Goal: Task Accomplishment & Management: Use online tool/utility

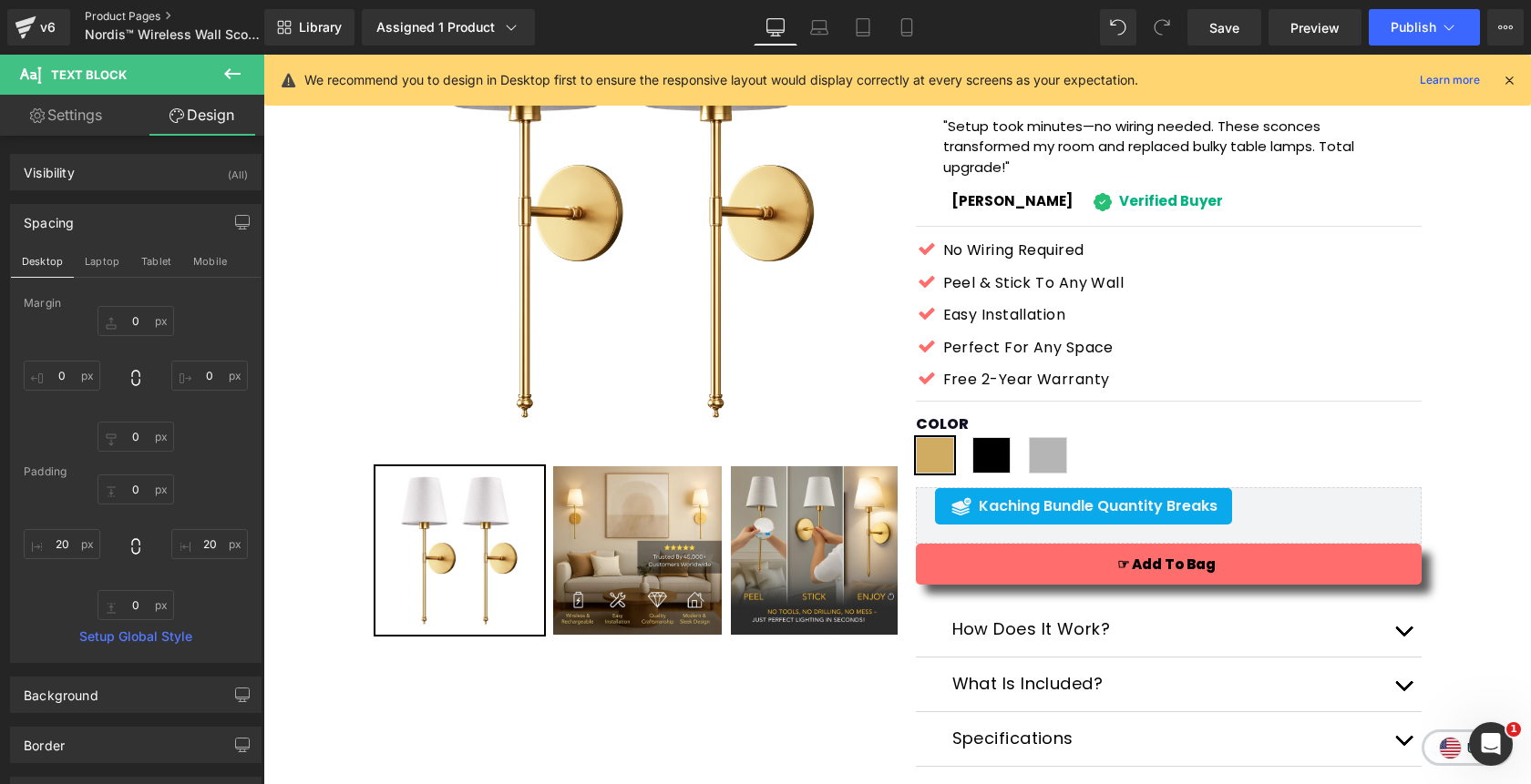
click at [118, 15] on link "Product Pages" at bounding box center [189, 15] width 209 height 14
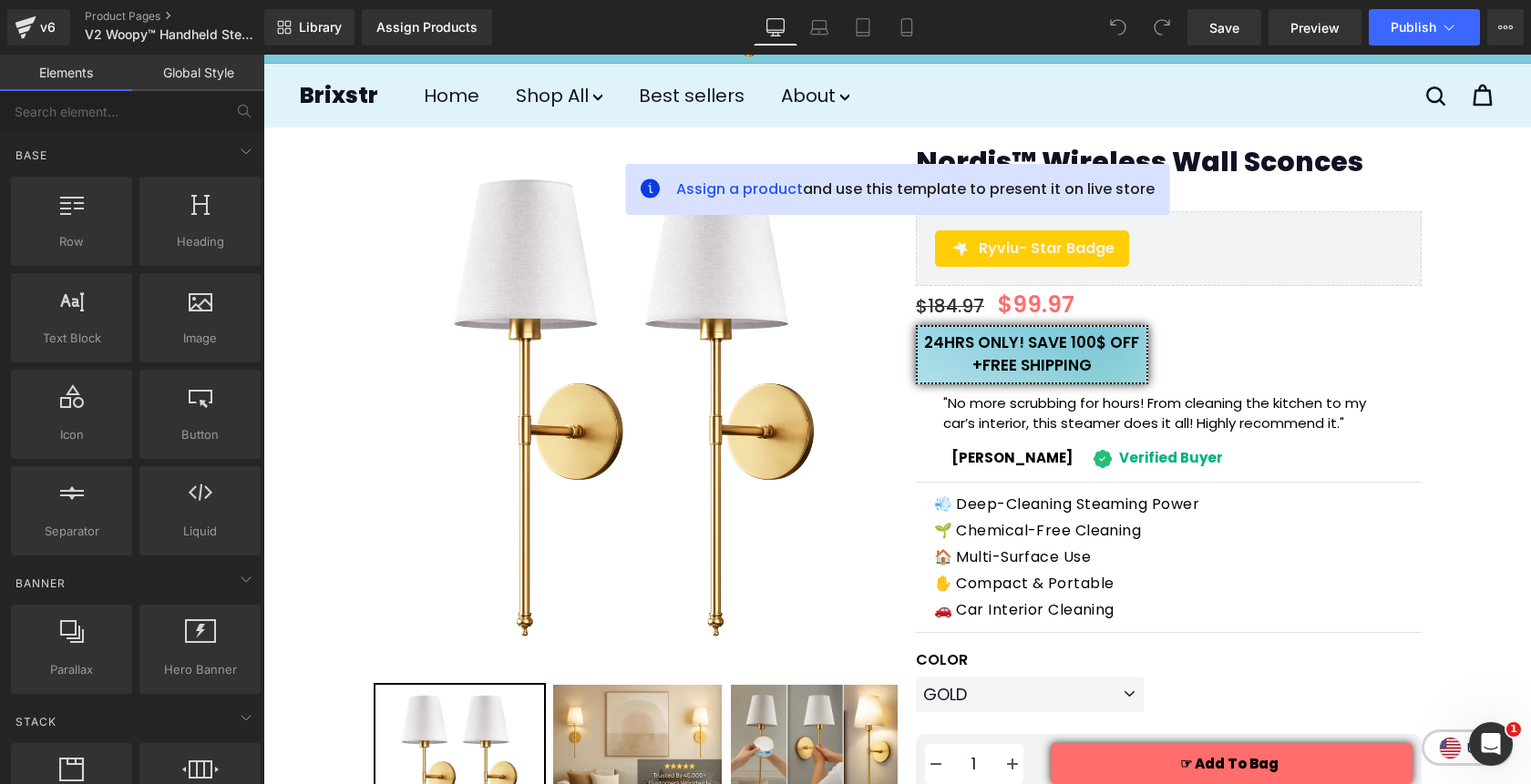
scroll to position [11, 0]
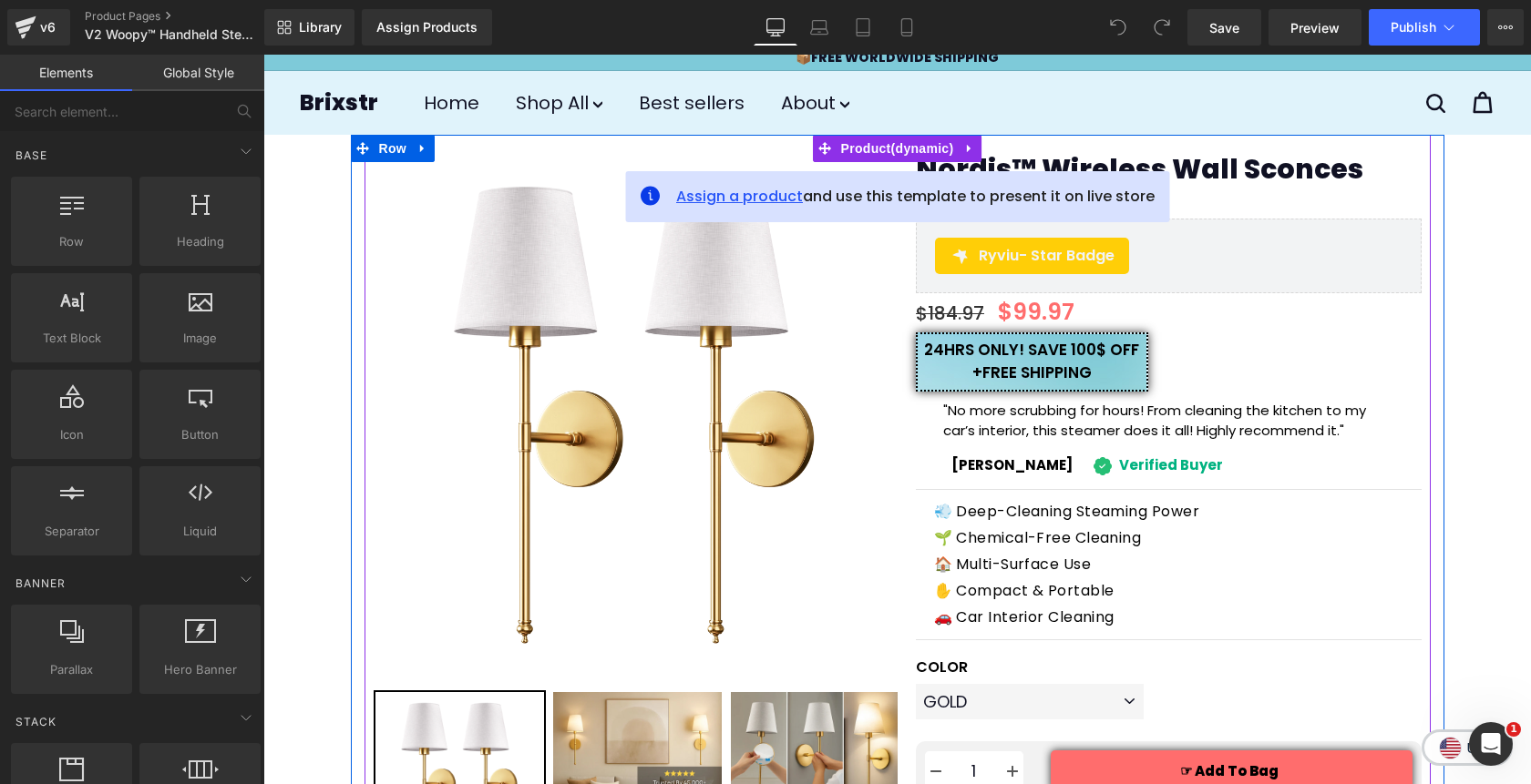
click at [736, 198] on span "Assign a product" at bounding box center [739, 197] width 126 height 21
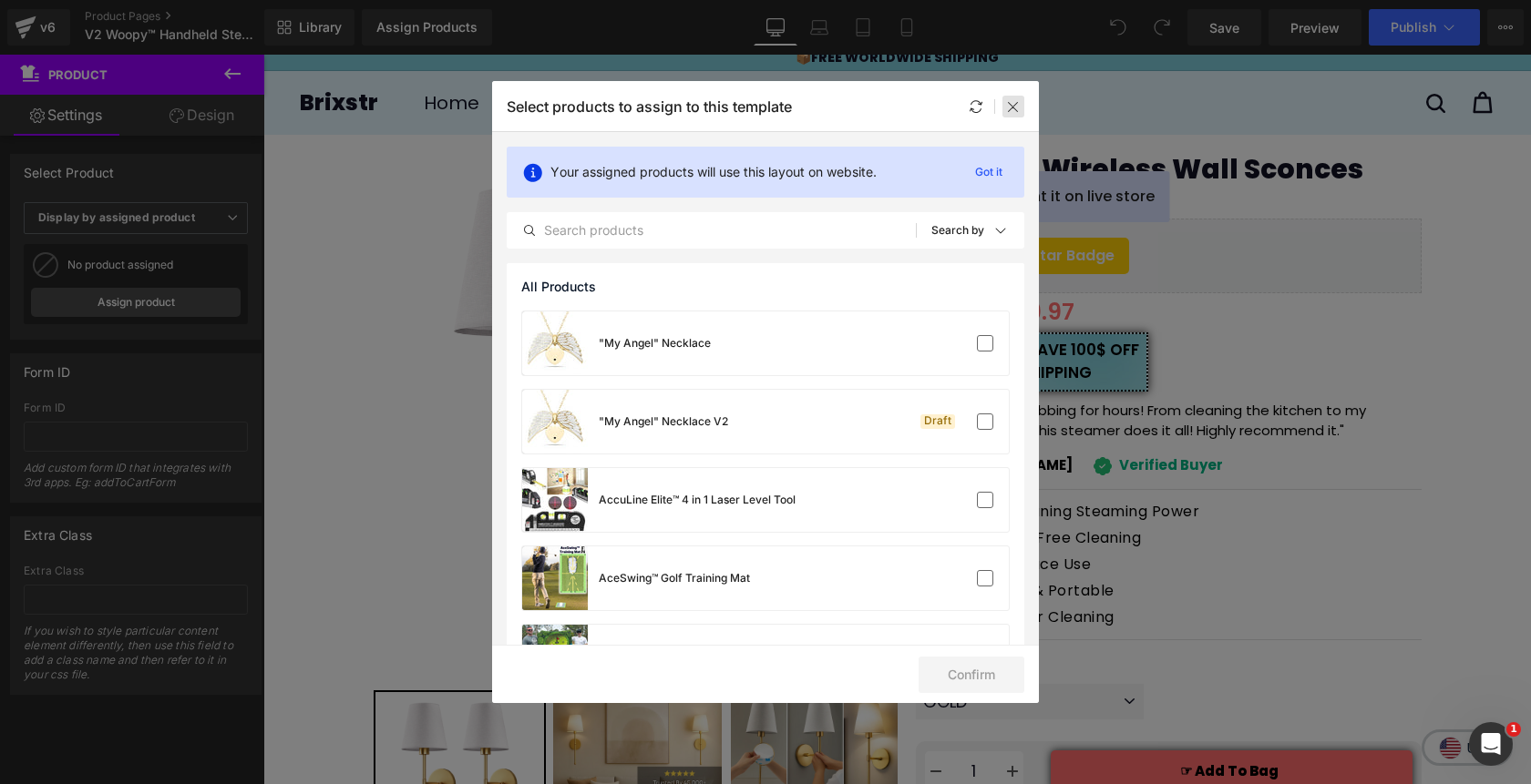
click at [1016, 106] on icon at bounding box center [1013, 106] width 14 height 14
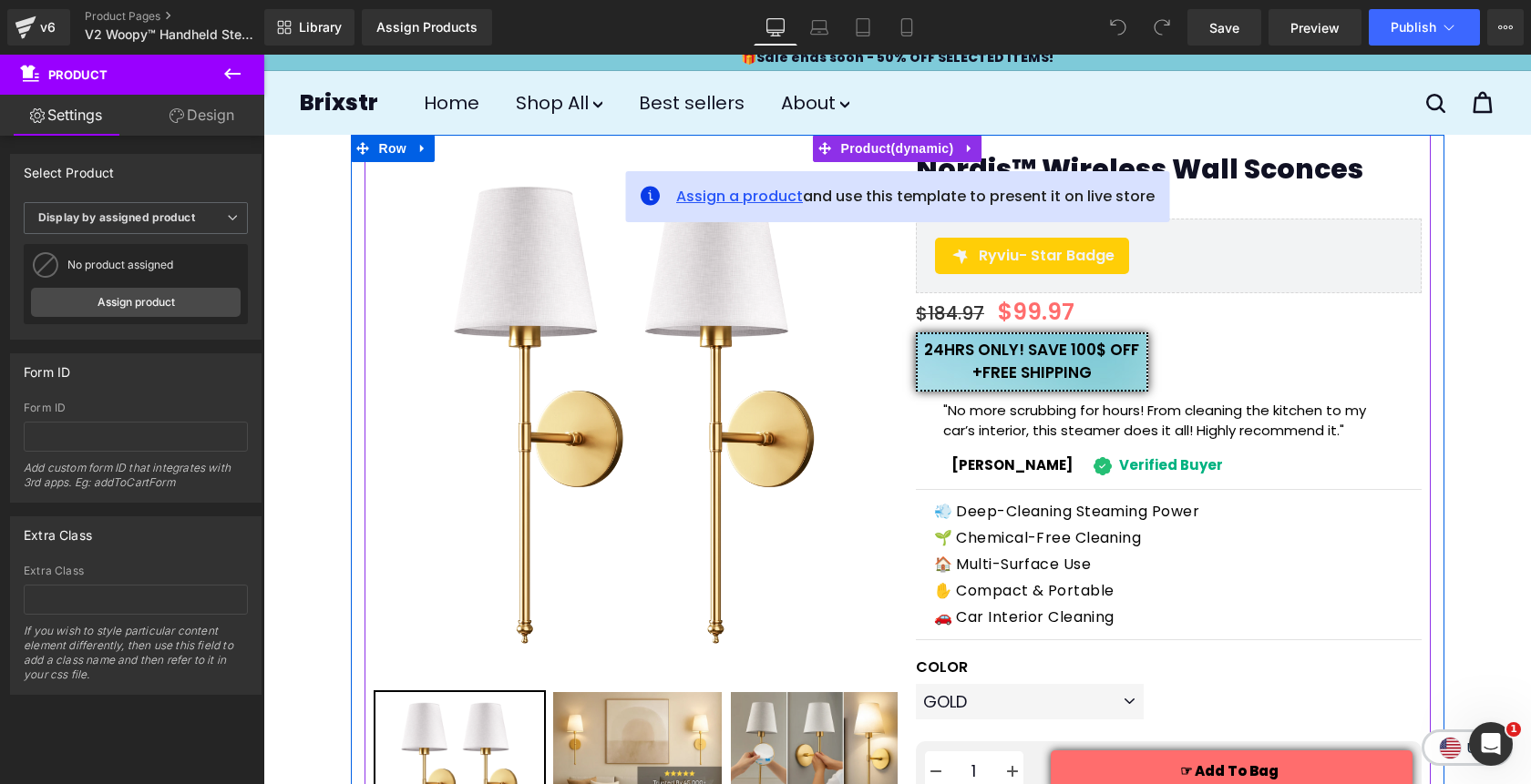
click at [748, 191] on span "Assign a product" at bounding box center [739, 197] width 126 height 21
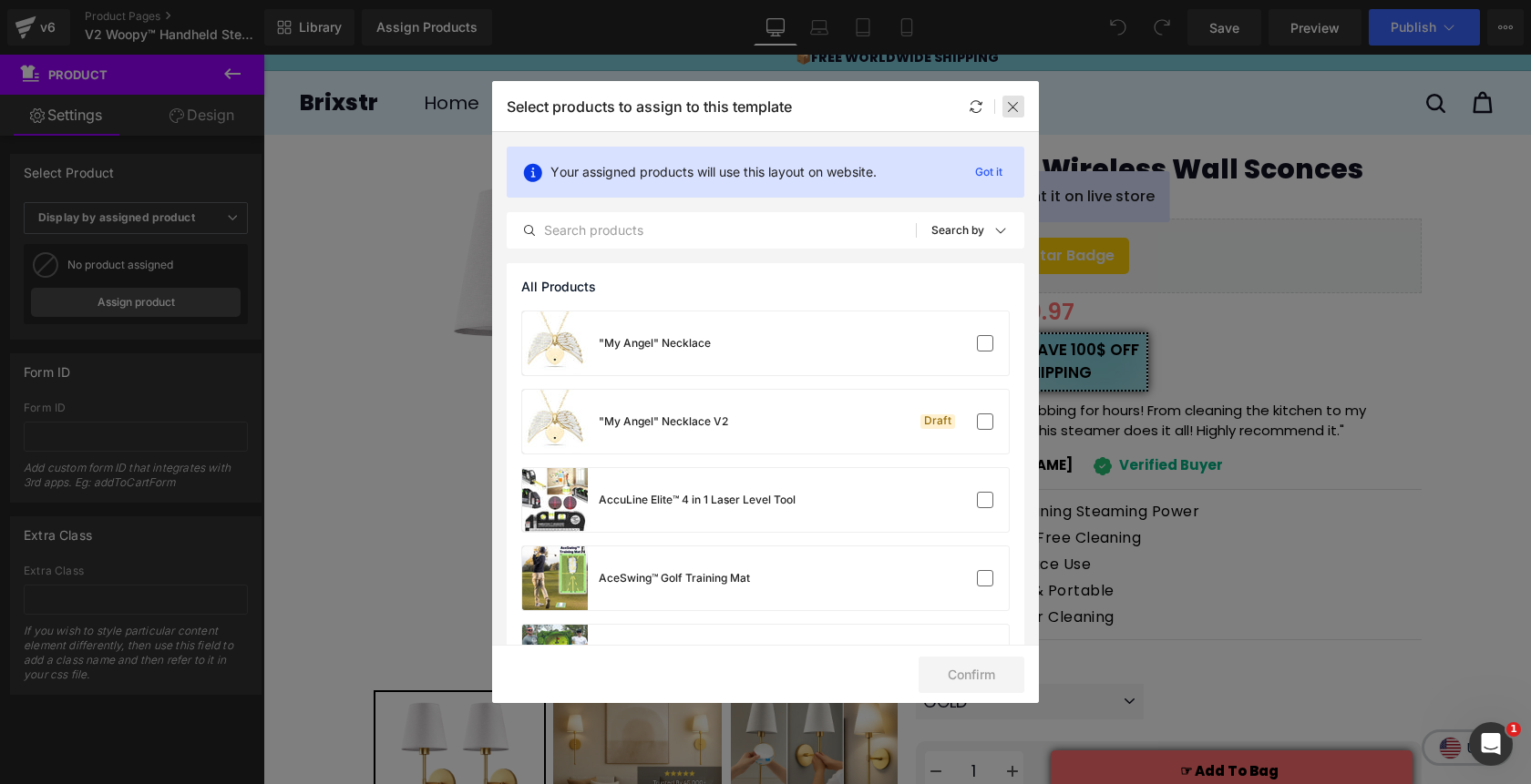
click at [1015, 105] on icon at bounding box center [1013, 106] width 14 height 14
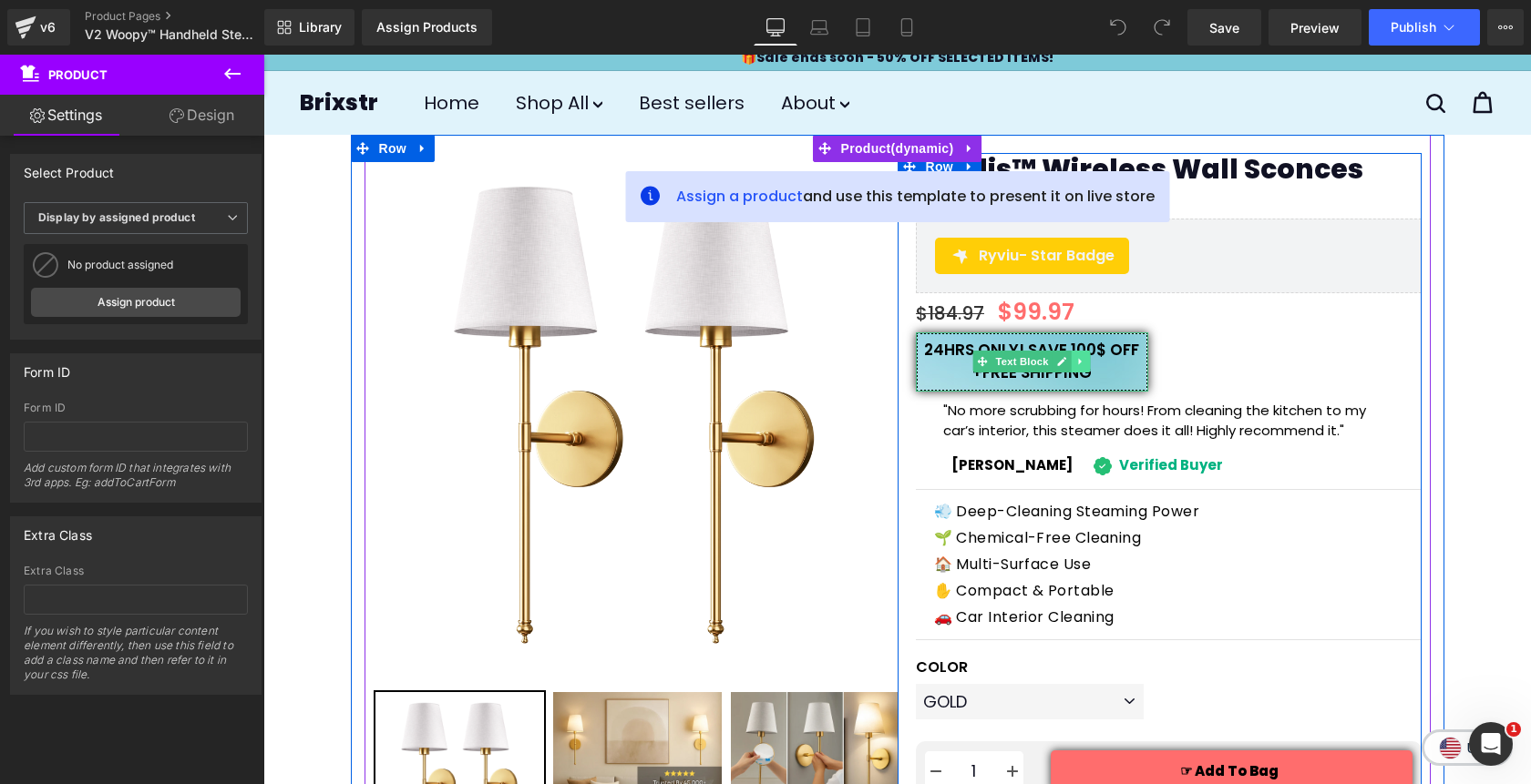
click at [1082, 364] on icon at bounding box center [1080, 361] width 10 height 11
click at [1094, 363] on icon at bounding box center [1090, 361] width 10 height 10
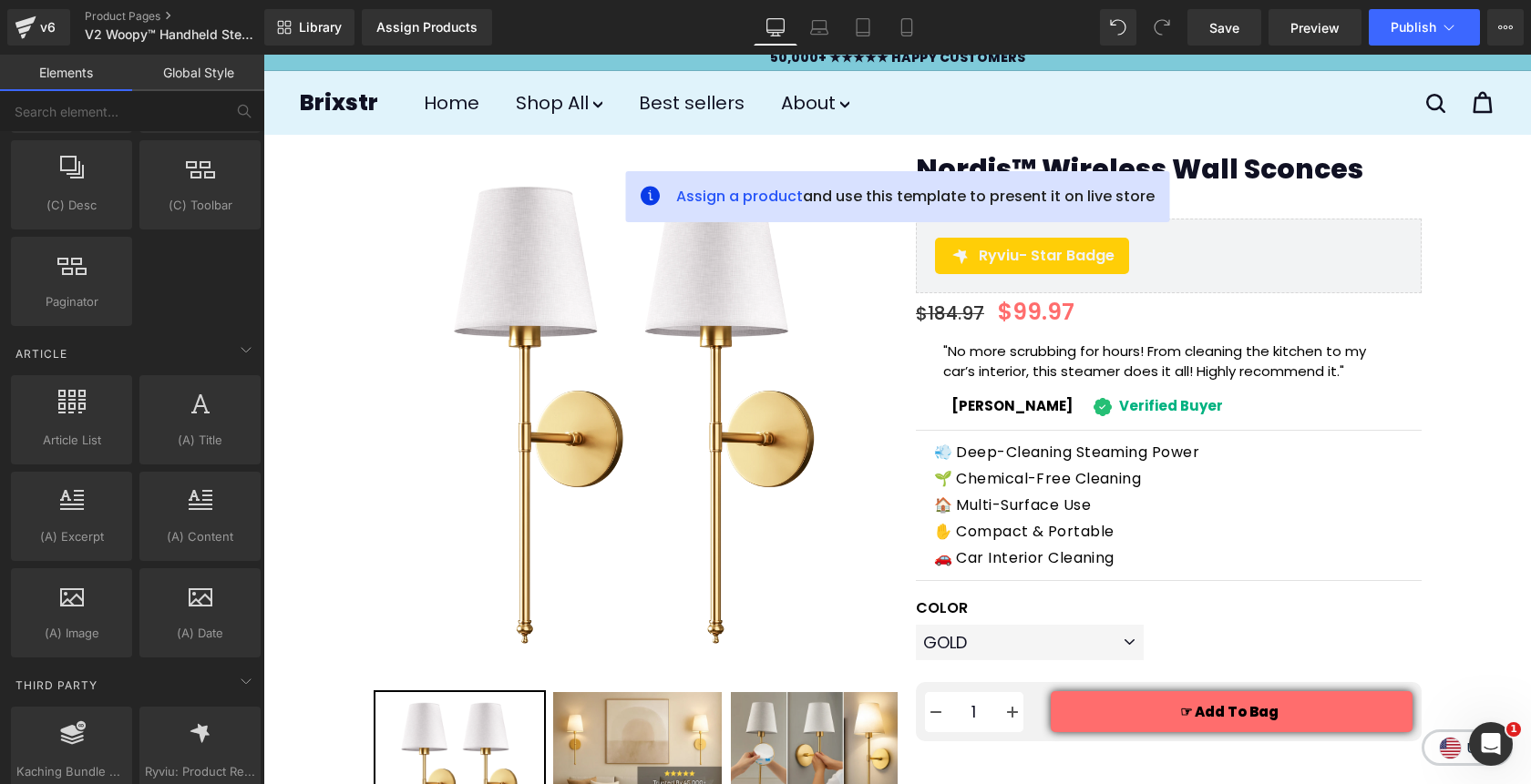
scroll to position [3463, 0]
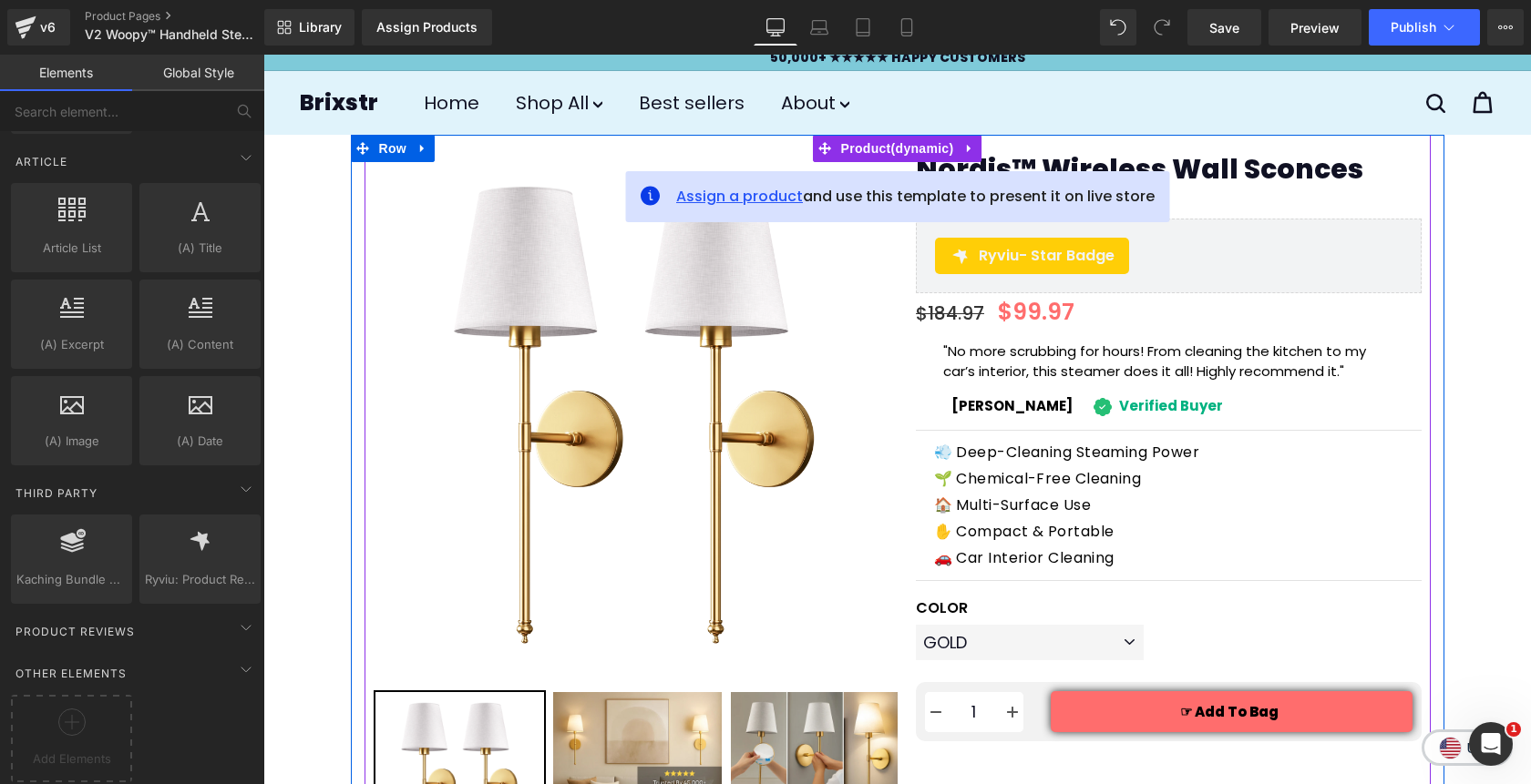
click at [739, 195] on span "Assign a product" at bounding box center [739, 197] width 126 height 21
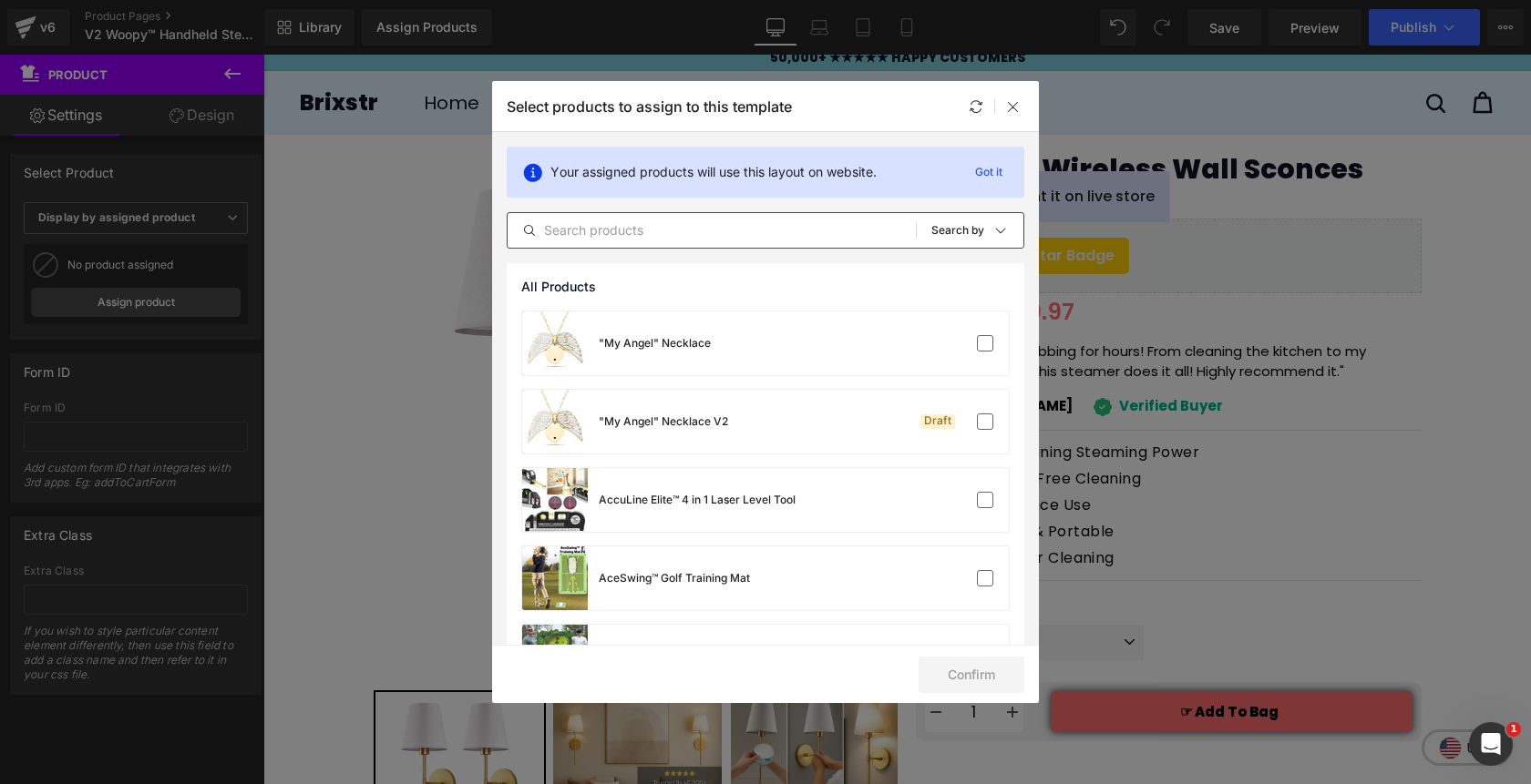
click at [651, 230] on input "text" at bounding box center [711, 230] width 408 height 22
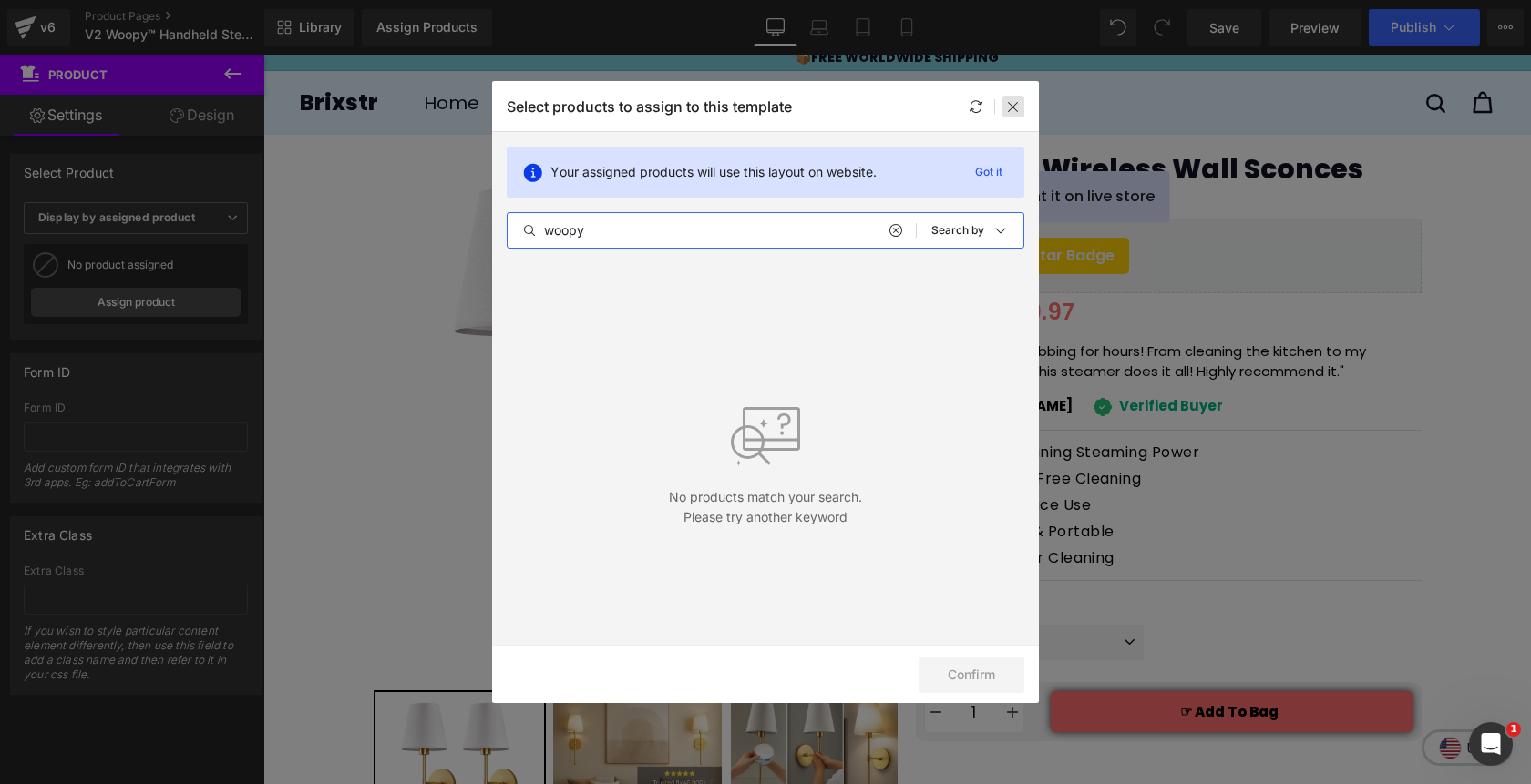
type input "woopy"
click at [1022, 107] on div at bounding box center [1013, 106] width 22 height 22
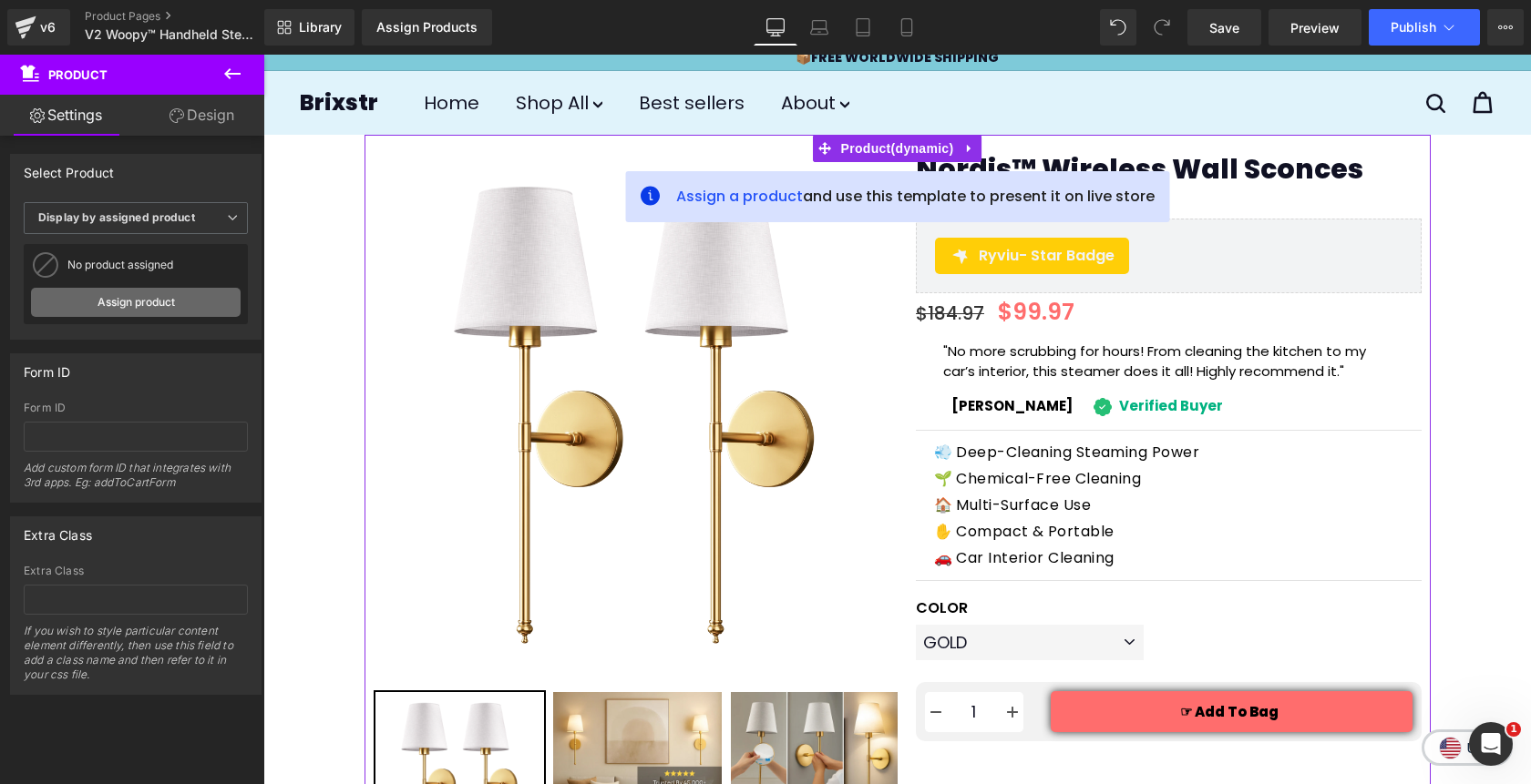
click at [180, 307] on link "Assign product" at bounding box center [135, 303] width 209 height 29
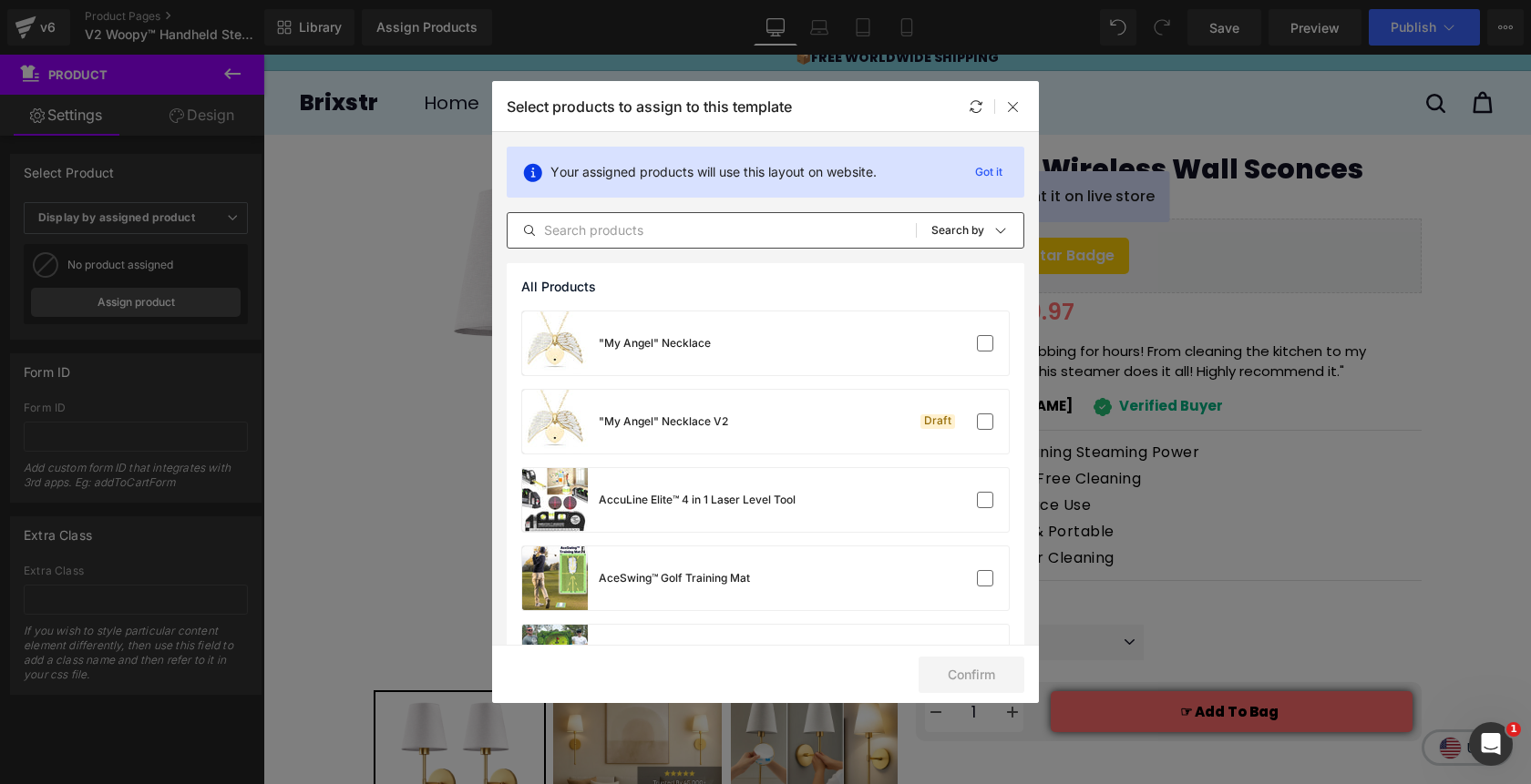
click at [613, 227] on input "text" at bounding box center [711, 230] width 408 height 22
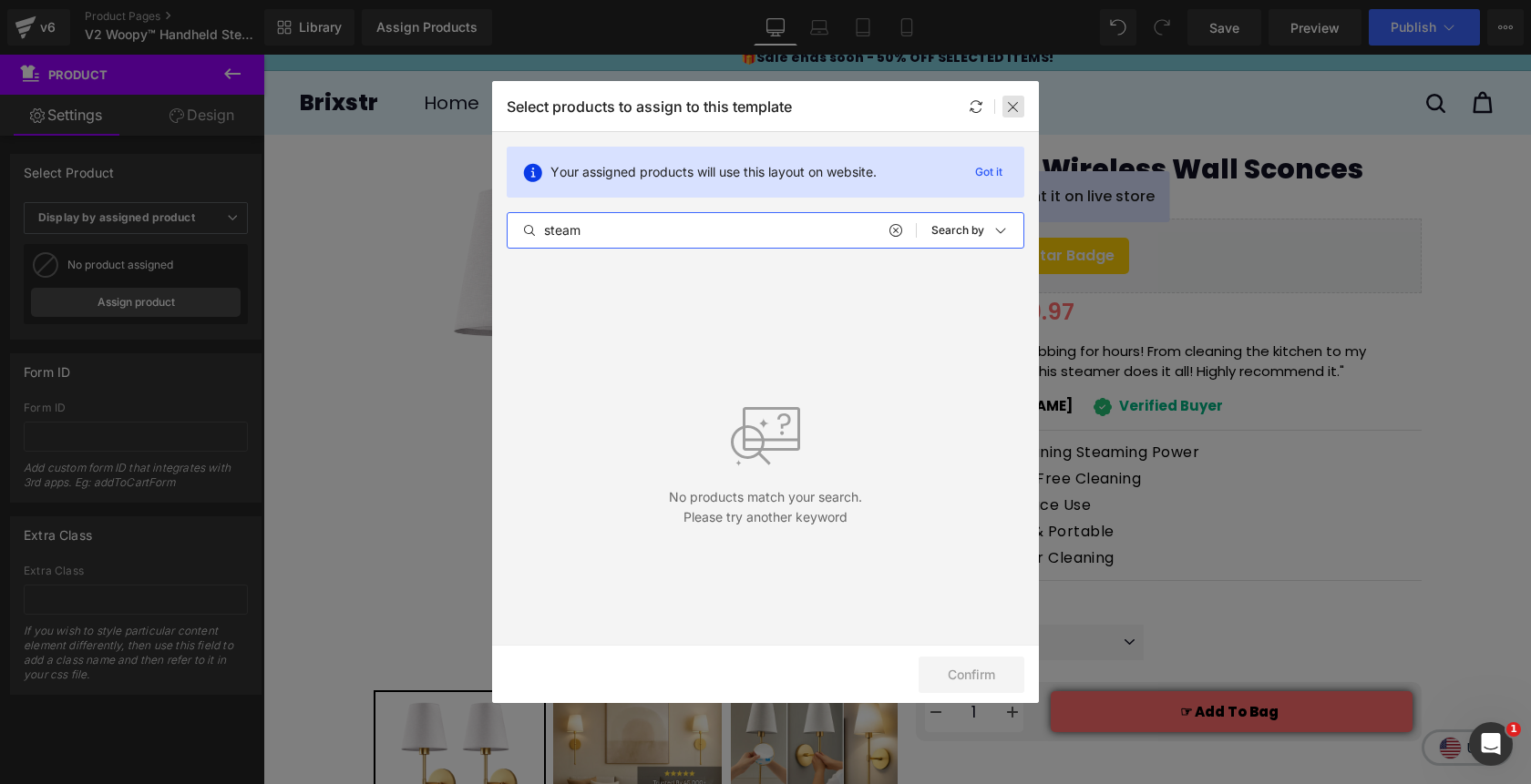
type input "steam"
click at [1016, 107] on icon at bounding box center [1013, 106] width 14 height 14
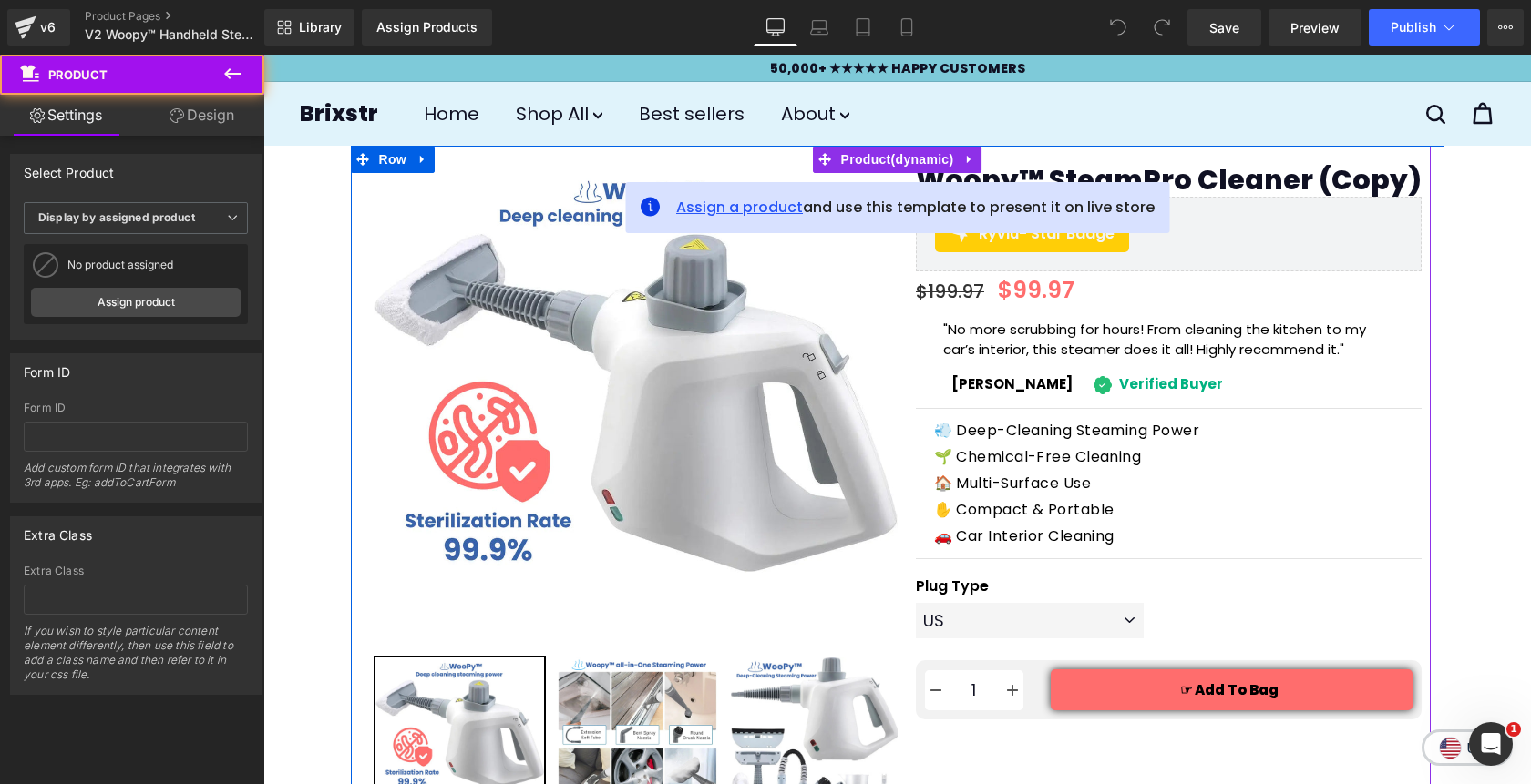
click at [746, 210] on span "Assign a product" at bounding box center [739, 207] width 126 height 21
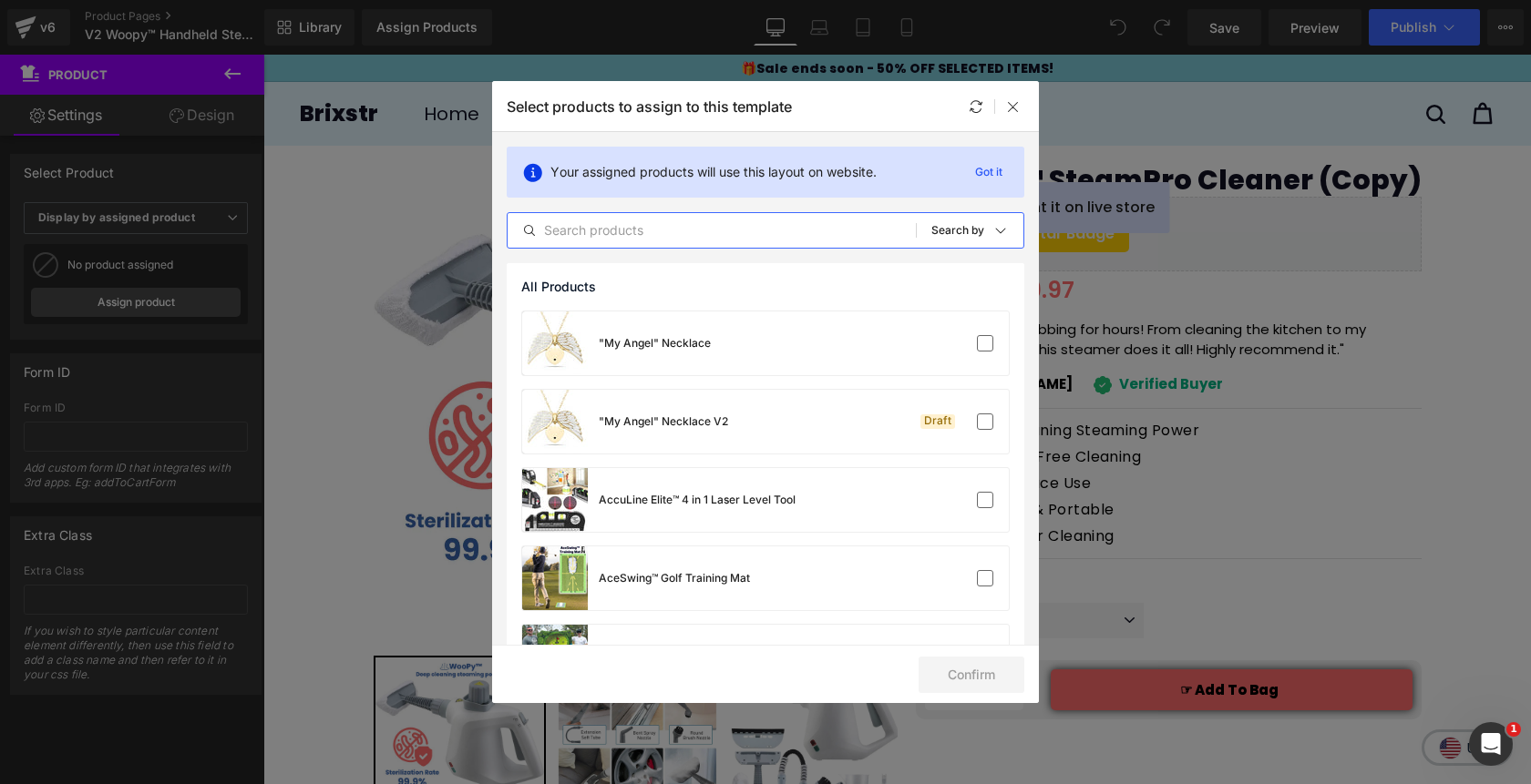
click at [631, 239] on input "text" at bounding box center [711, 230] width 408 height 22
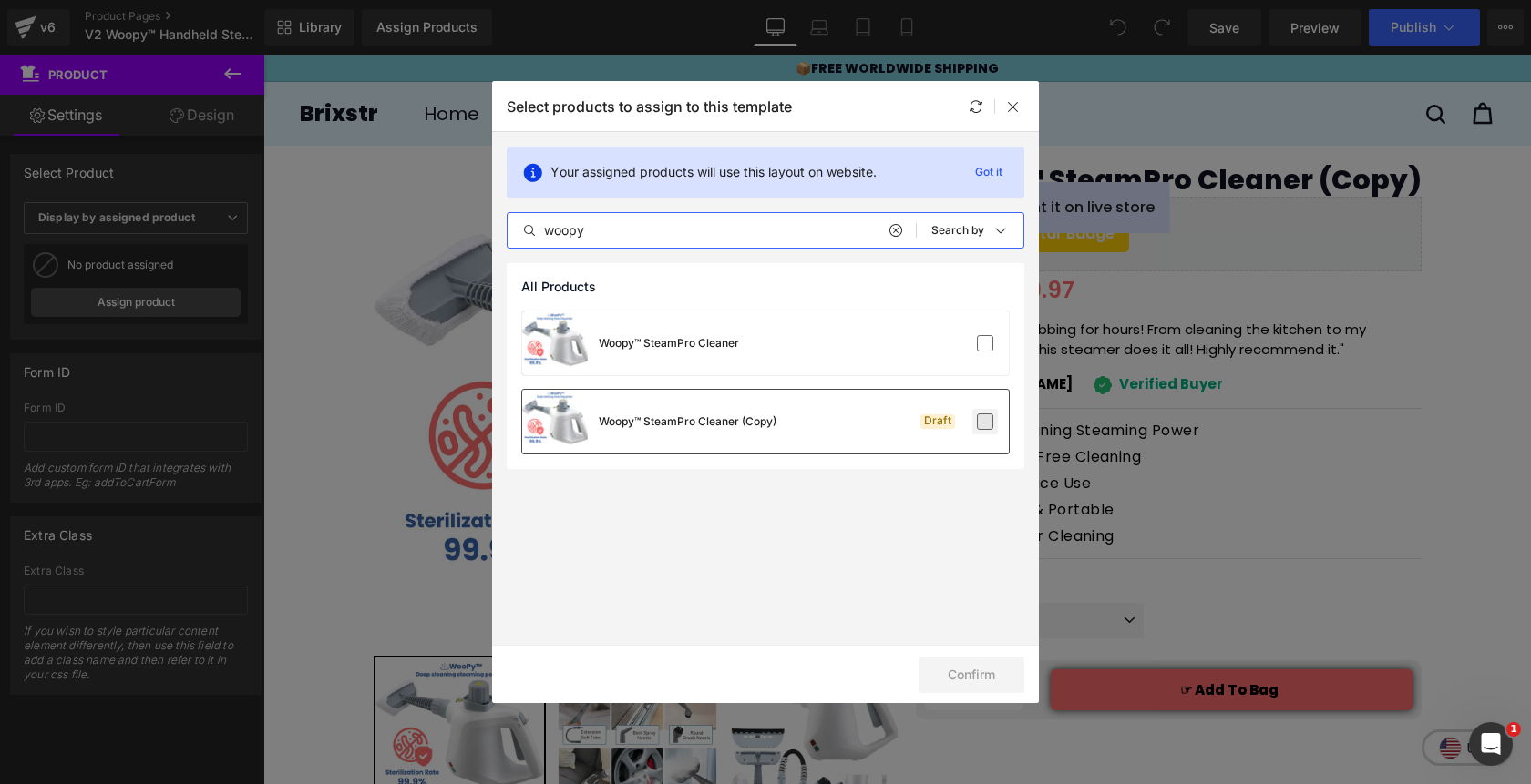
type input "woopy"
click at [991, 421] on label at bounding box center [985, 421] width 16 height 16
click at [985, 421] on input "checkbox" at bounding box center [985, 421] width 0 height 0
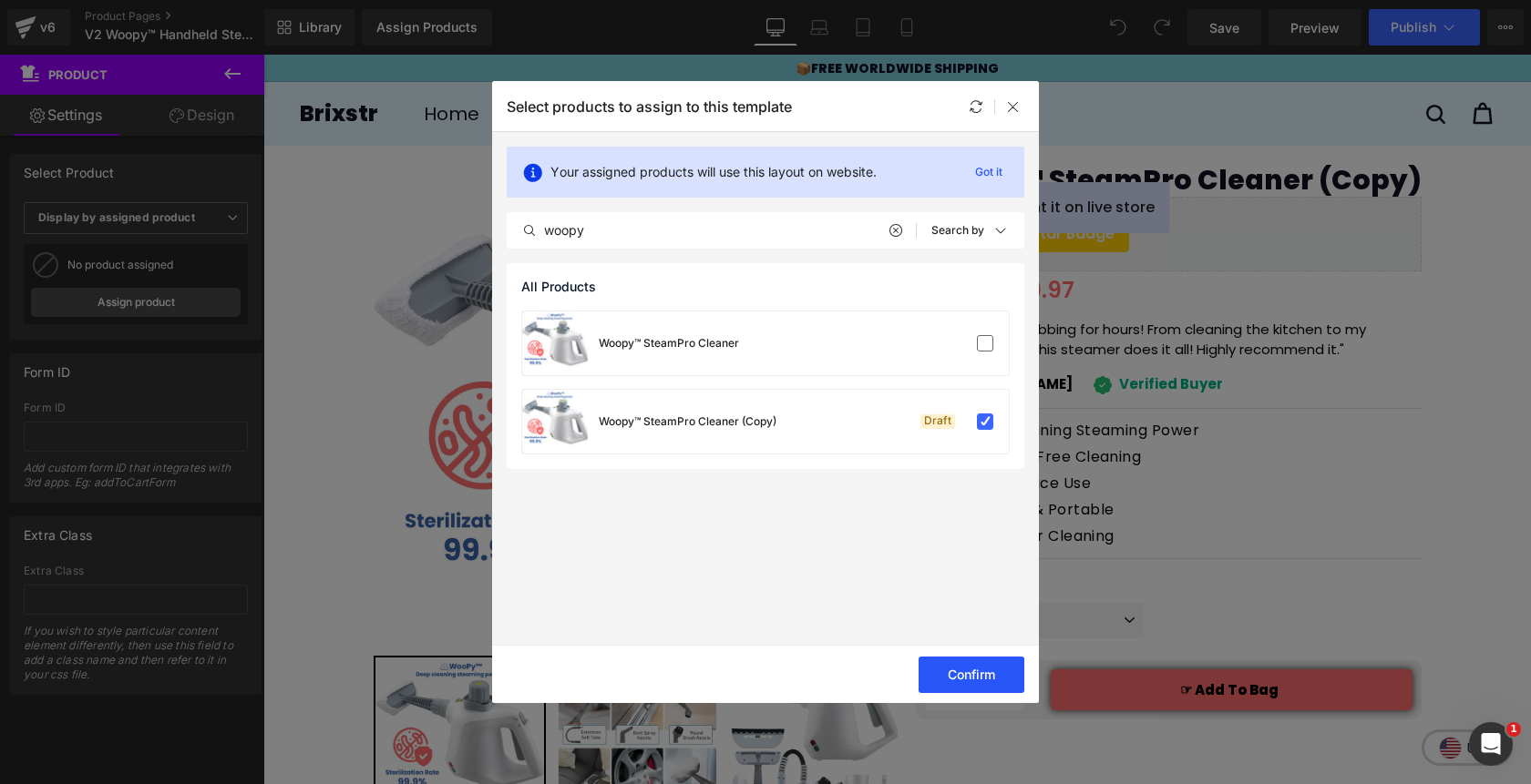
click at [975, 667] on button "Confirm" at bounding box center [971, 675] width 106 height 37
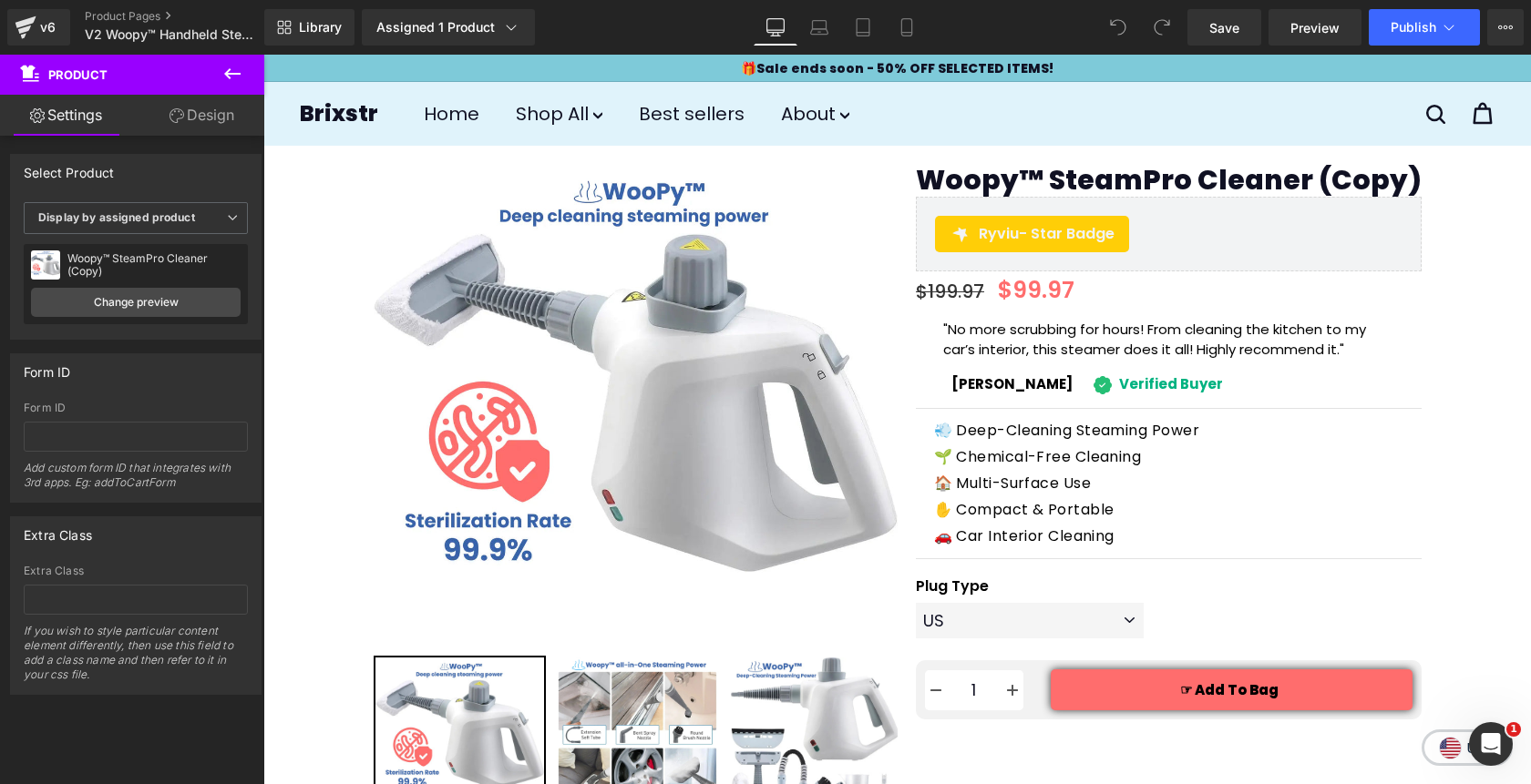
click at [227, 68] on icon at bounding box center [232, 73] width 22 height 22
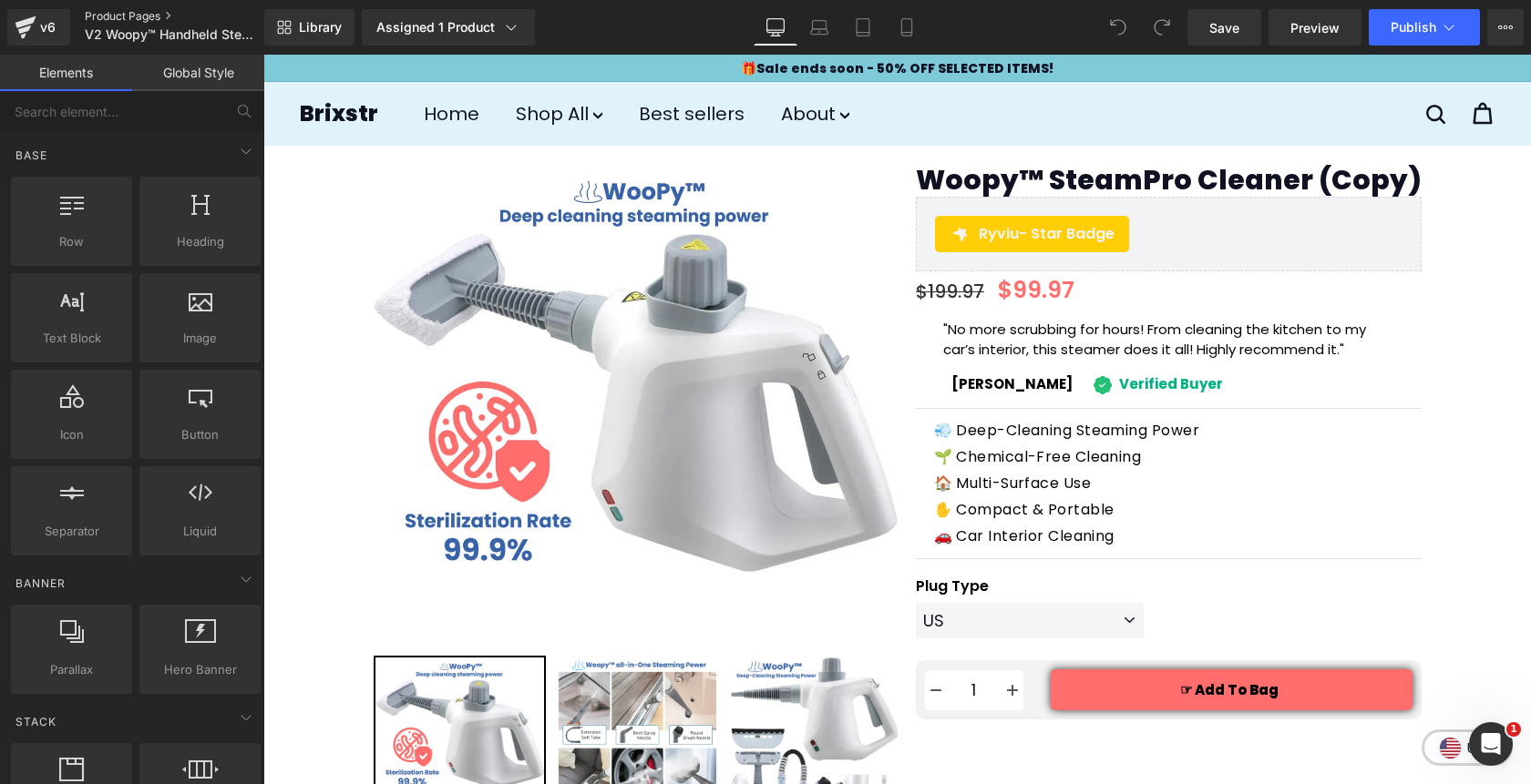
click at [115, 18] on link "Product Pages" at bounding box center [189, 15] width 209 height 14
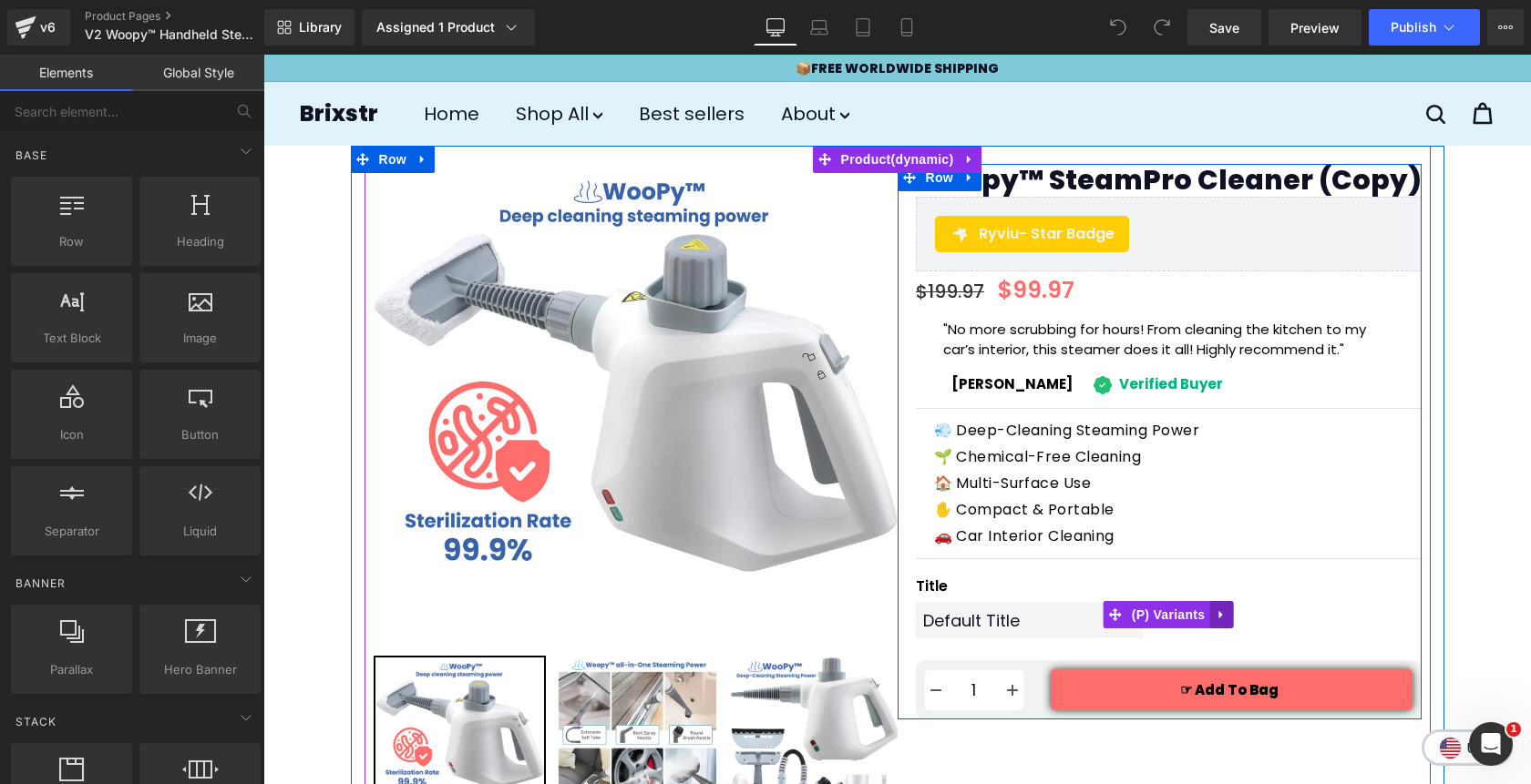
click at [1220, 616] on icon at bounding box center [1220, 614] width 4 height 9
click at [1238, 615] on icon at bounding box center [1233, 614] width 13 height 13
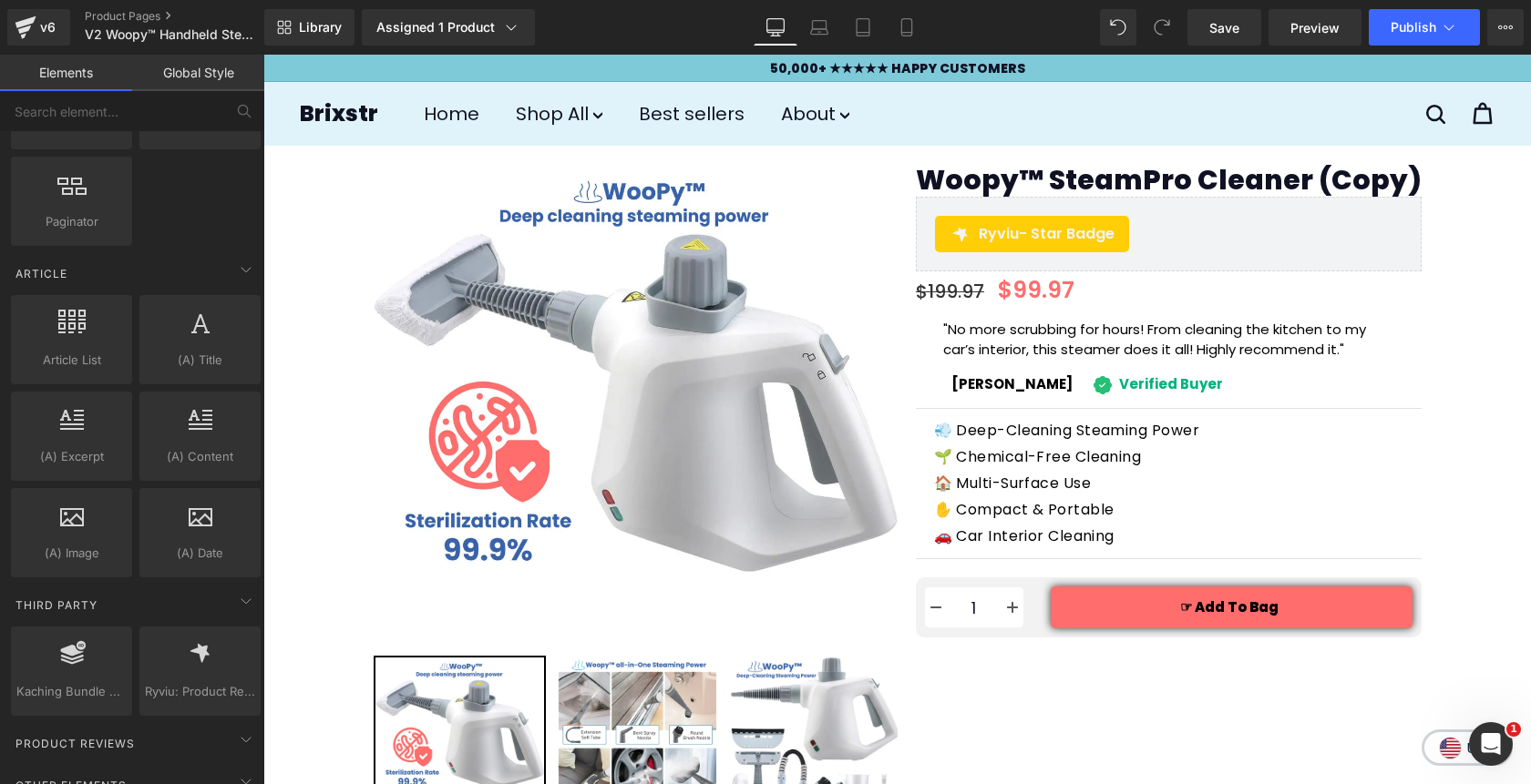
scroll to position [3463, 0]
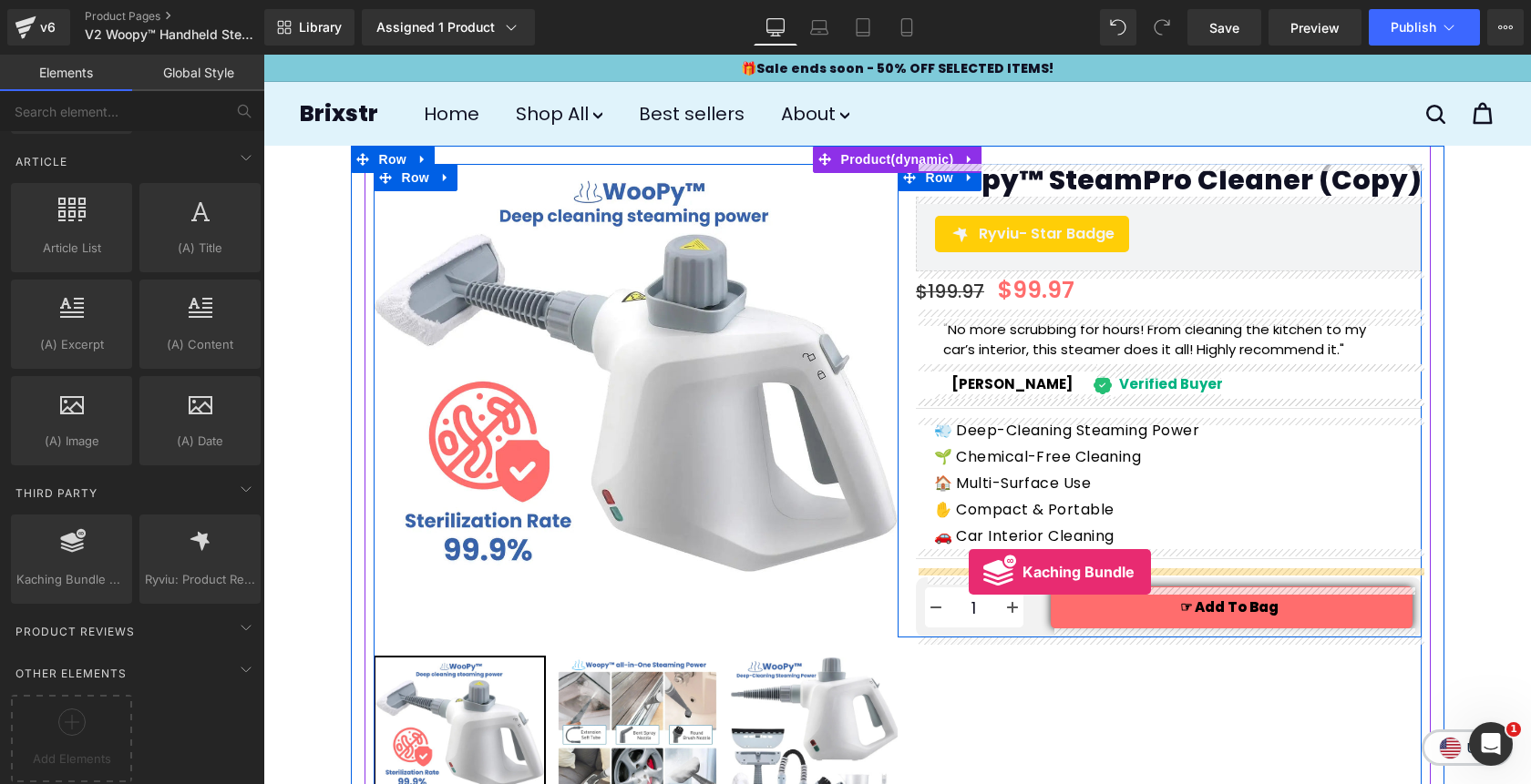
drag, startPoint x: 317, startPoint y: 608, endPoint x: 969, endPoint y: 572, distance: 653.0
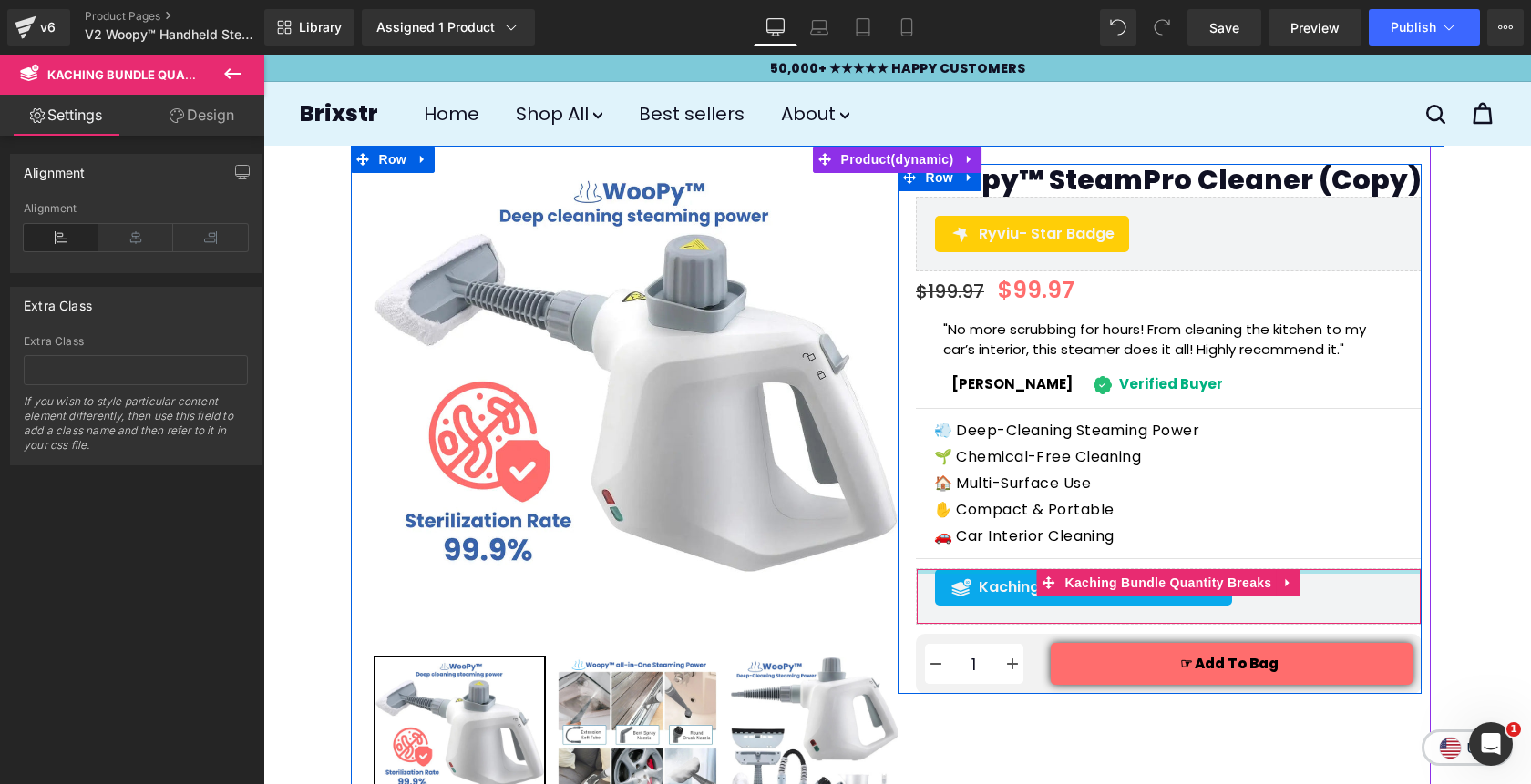
drag, startPoint x: 994, startPoint y: 581, endPoint x: 987, endPoint y: 560, distance: 22.1
click at [987, 560] on div "Woopy™ SteamPro Cleaner (Copy) (P) Title Ryviu - Star Badge Ryviu $199.97 $99.9…" at bounding box center [1168, 429] width 506 height 530
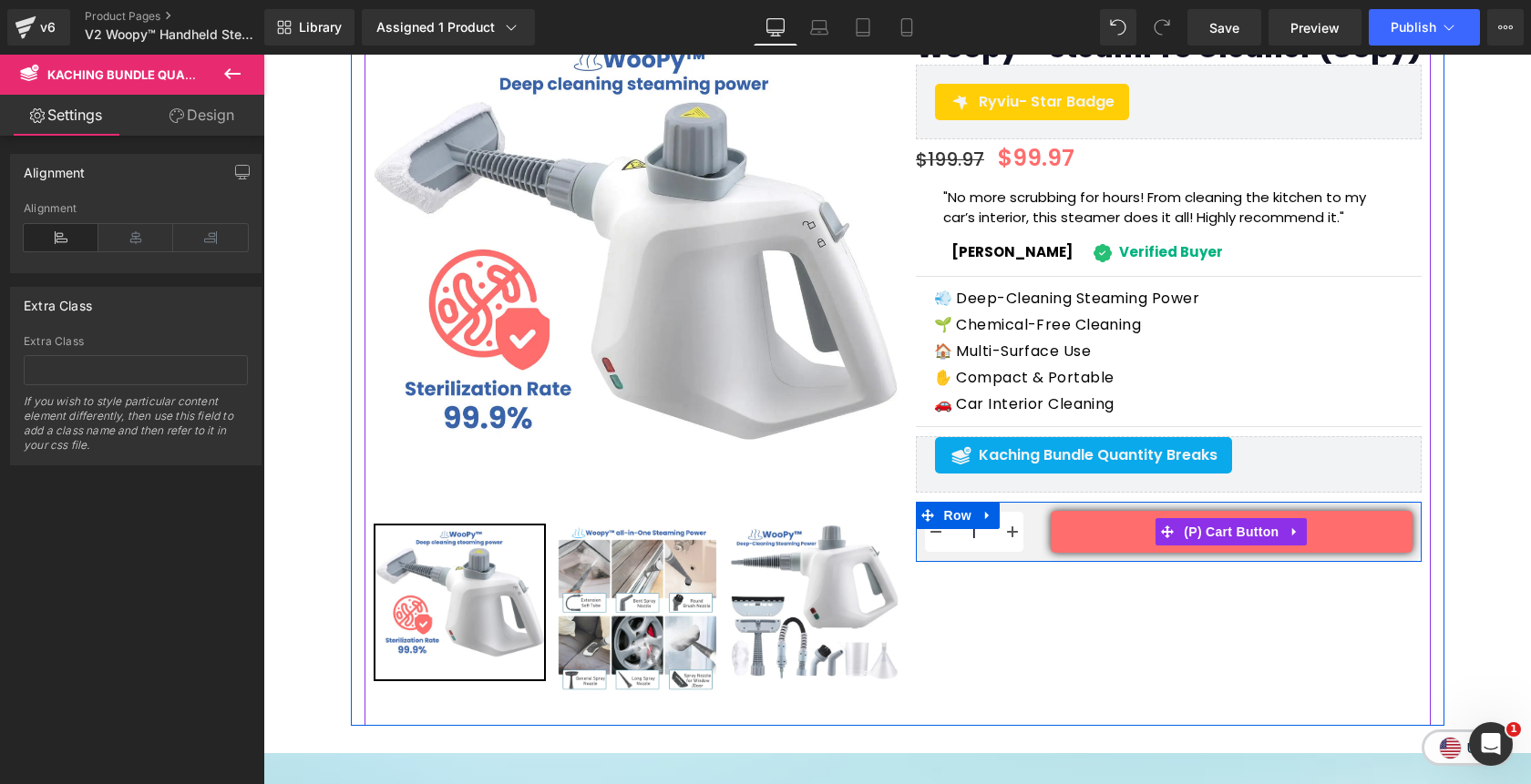
scroll to position [136, 0]
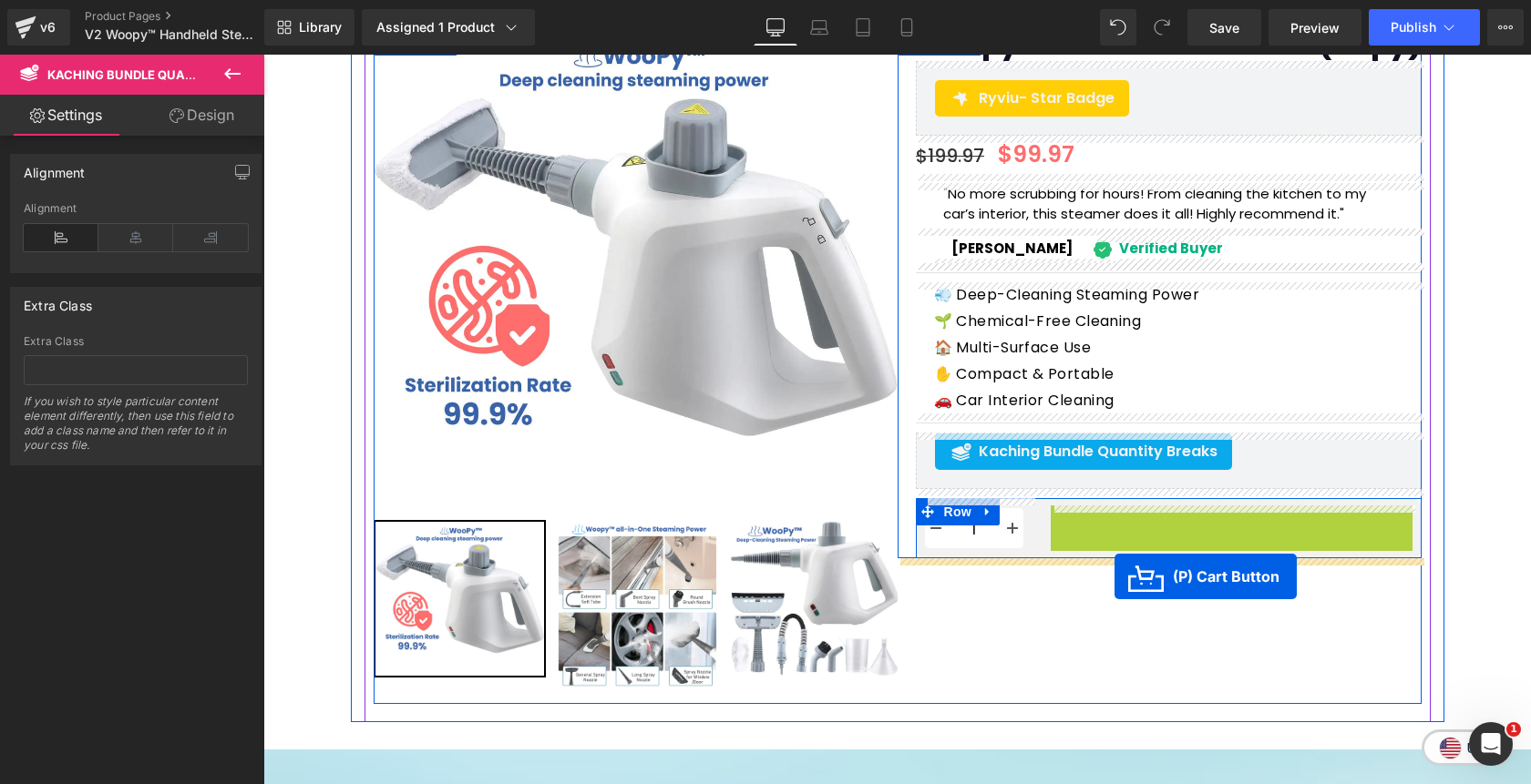
drag, startPoint x: 1167, startPoint y: 530, endPoint x: 1114, endPoint y: 577, distance: 70.8
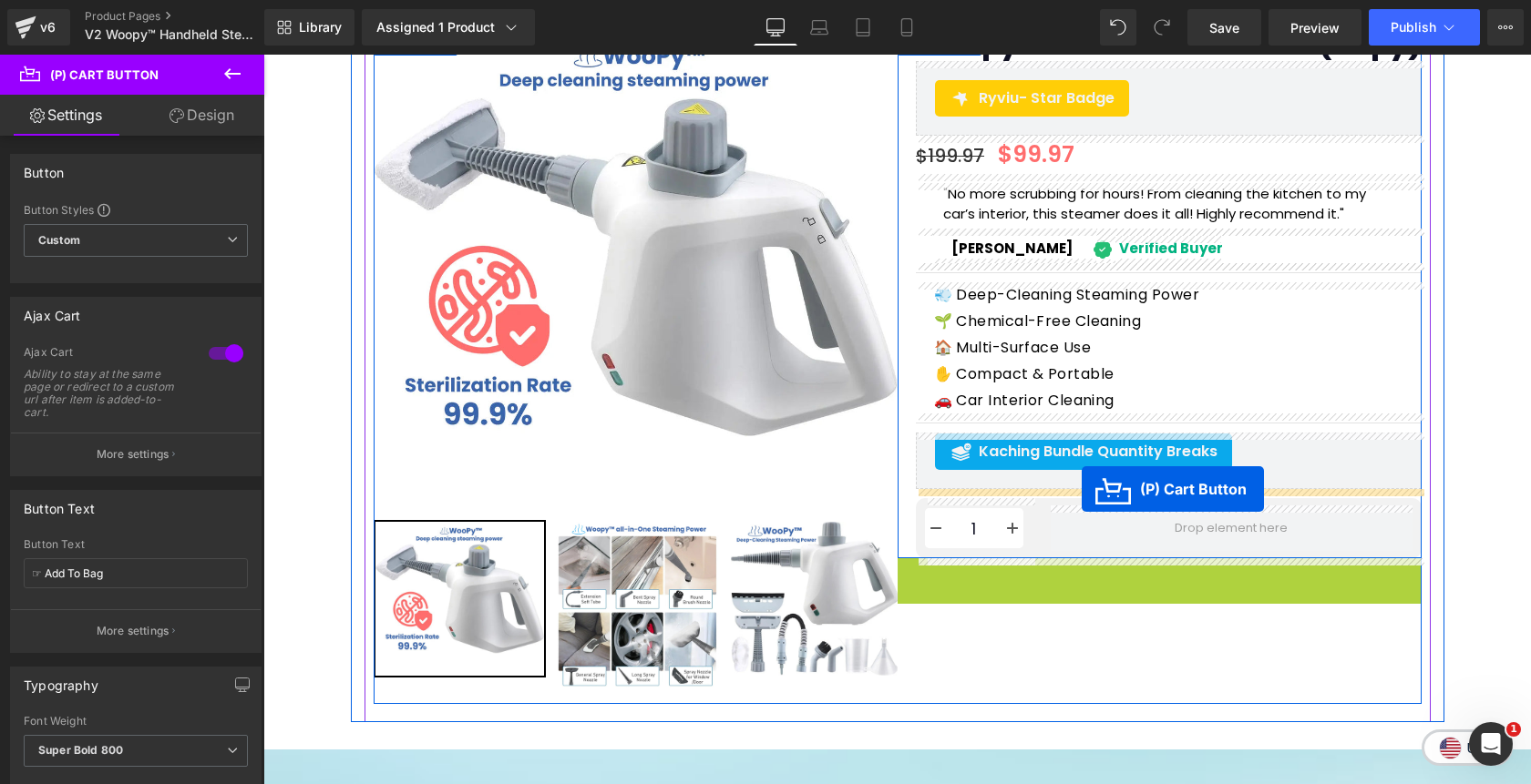
drag, startPoint x: 1097, startPoint y: 582, endPoint x: 1081, endPoint y: 489, distance: 94.4
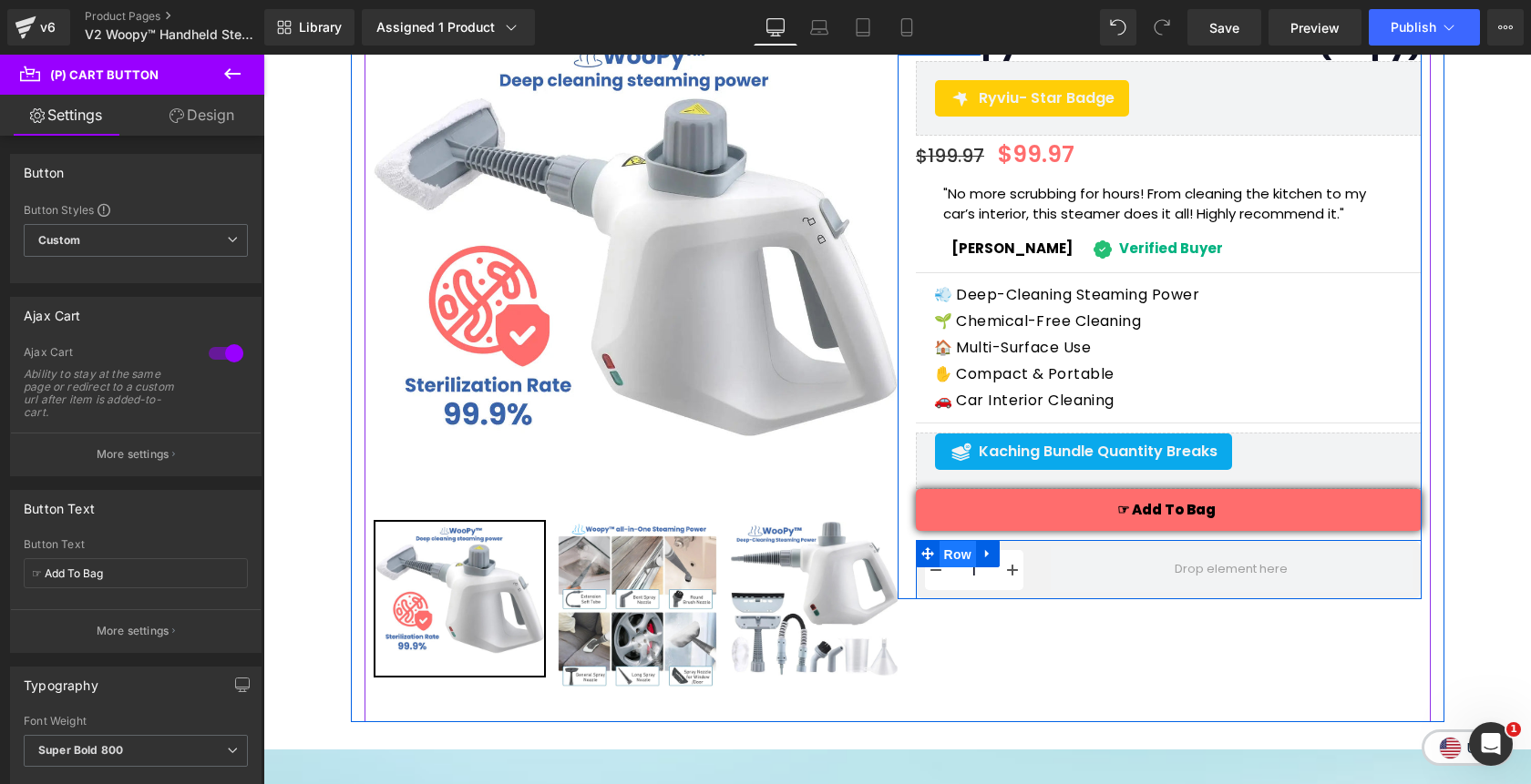
click at [958, 553] on span "Row" at bounding box center [958, 554] width 37 height 27
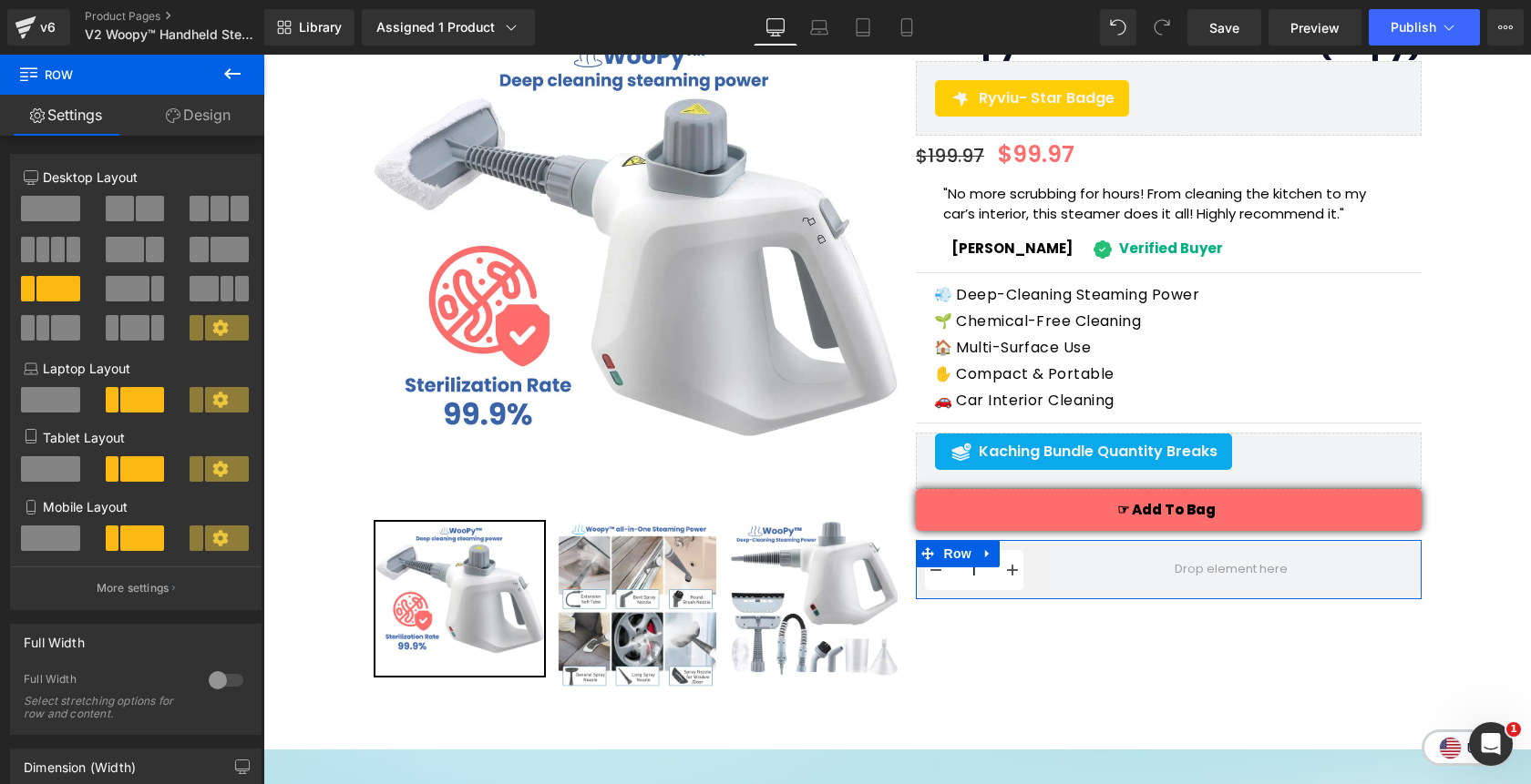
click at [218, 117] on link "Design" at bounding box center [198, 115] width 132 height 41
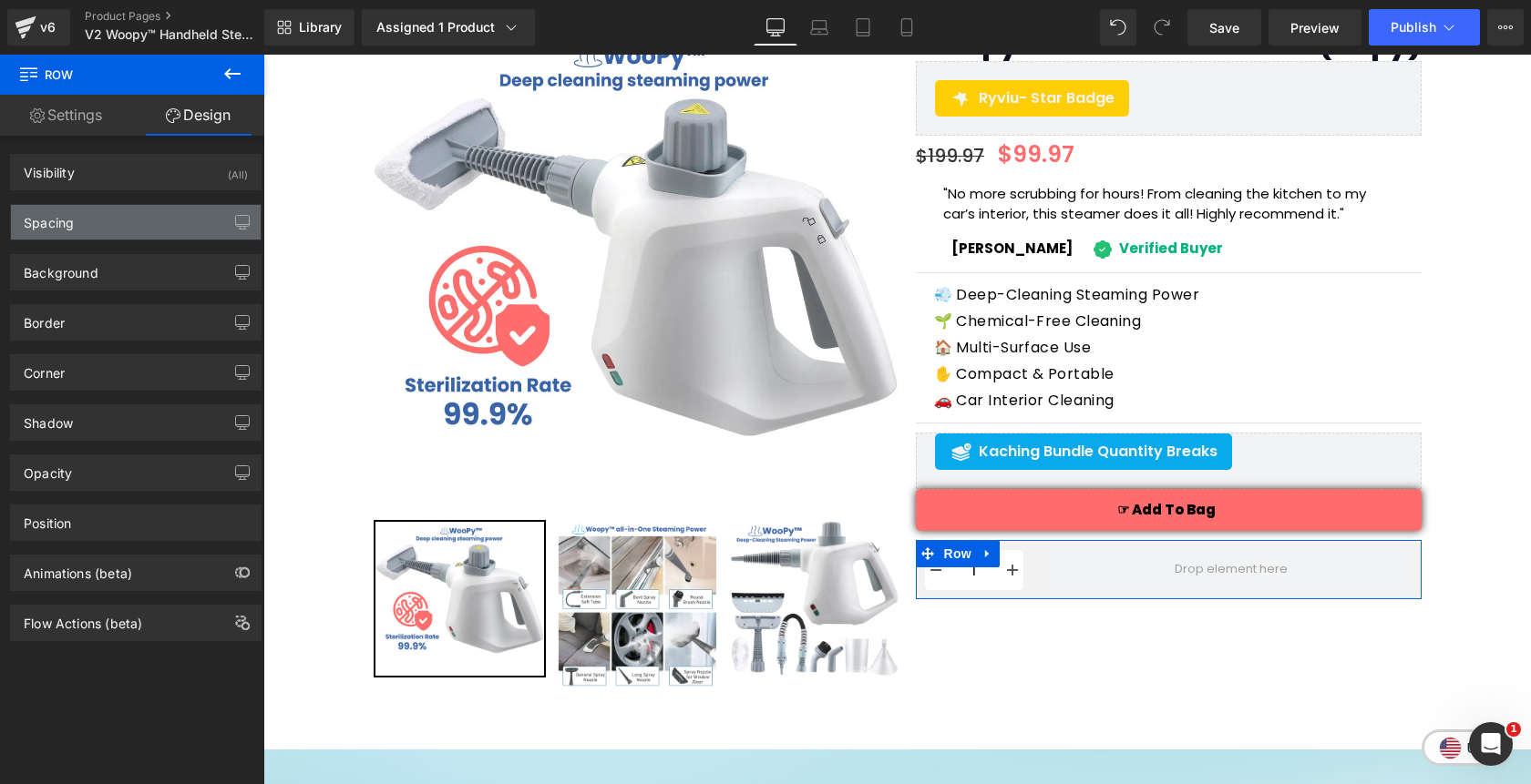
click at [148, 223] on div "Spacing" at bounding box center [135, 223] width 250 height 35
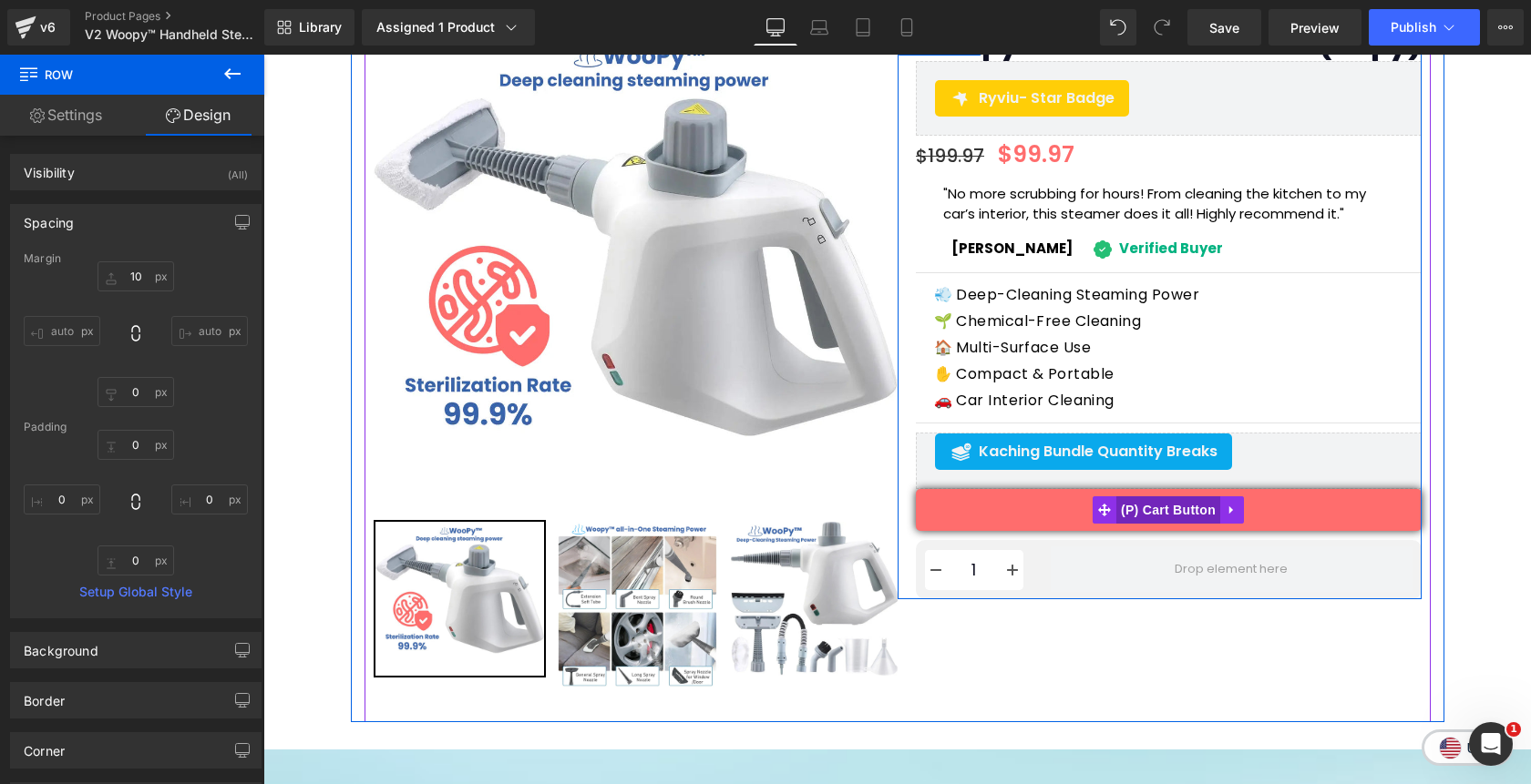
click at [1138, 512] on span "(P) Cart Button" at bounding box center [1168, 510] width 104 height 27
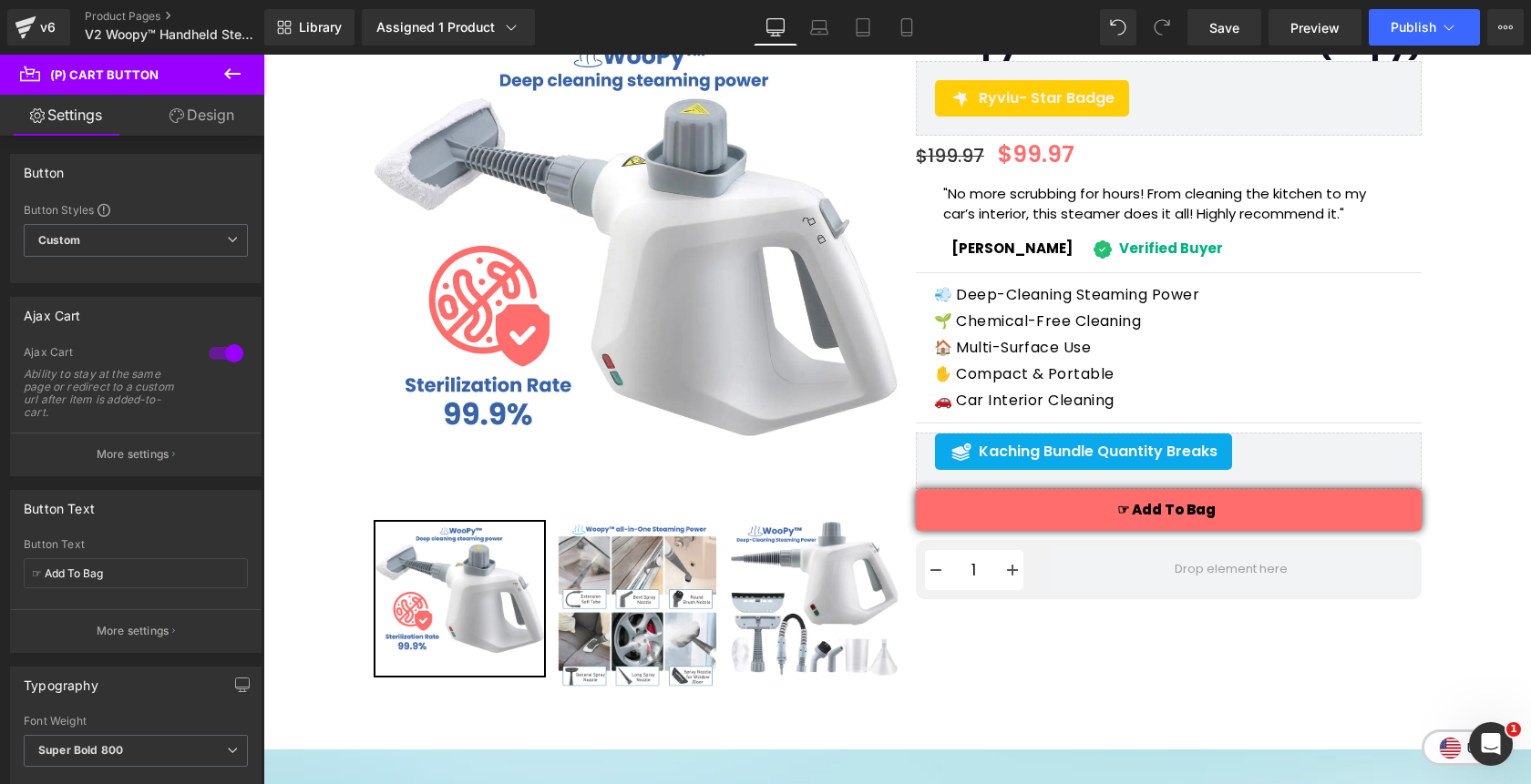
click at [215, 125] on link "Design" at bounding box center [202, 115] width 132 height 41
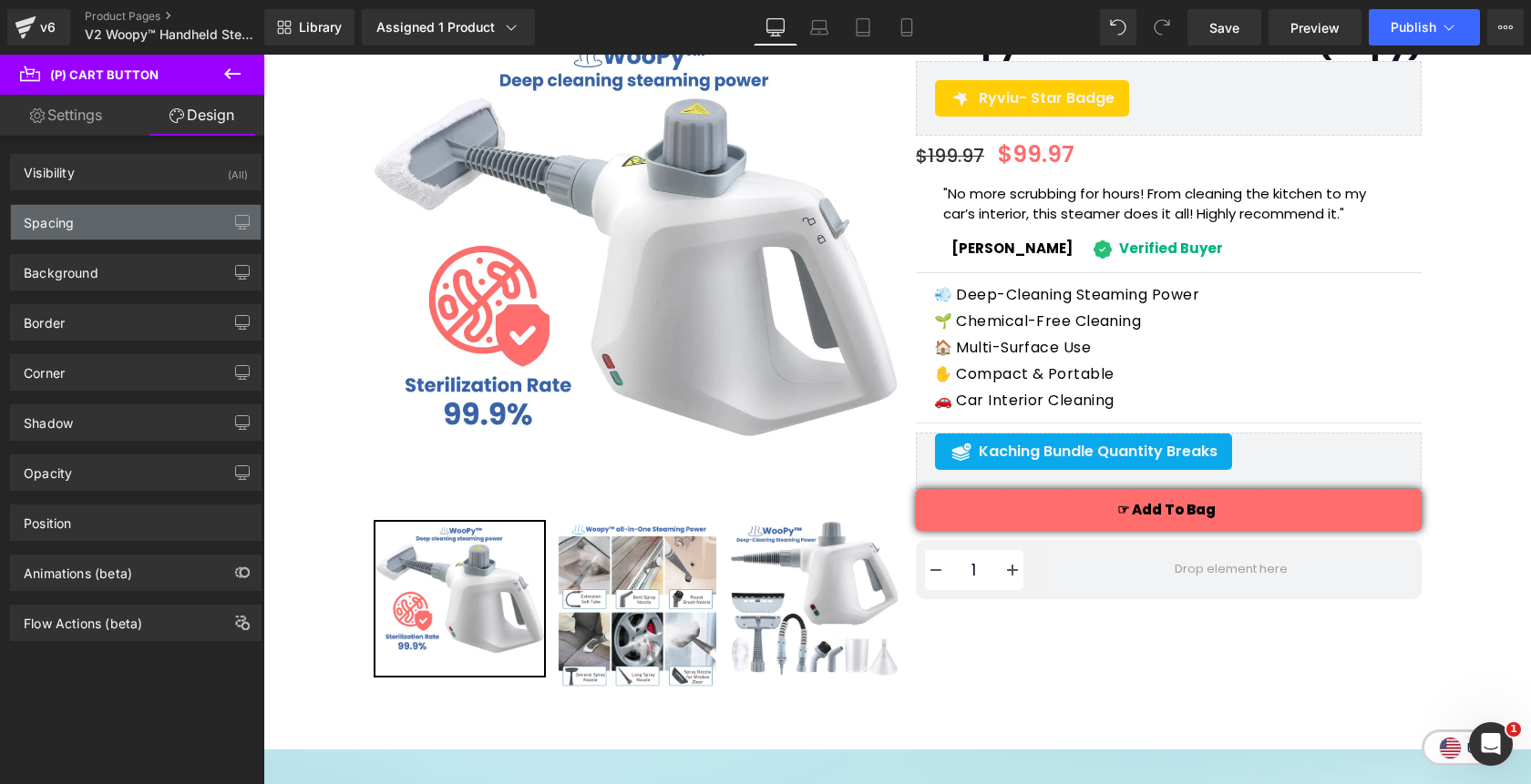
click at [161, 224] on div "Spacing" at bounding box center [135, 223] width 250 height 35
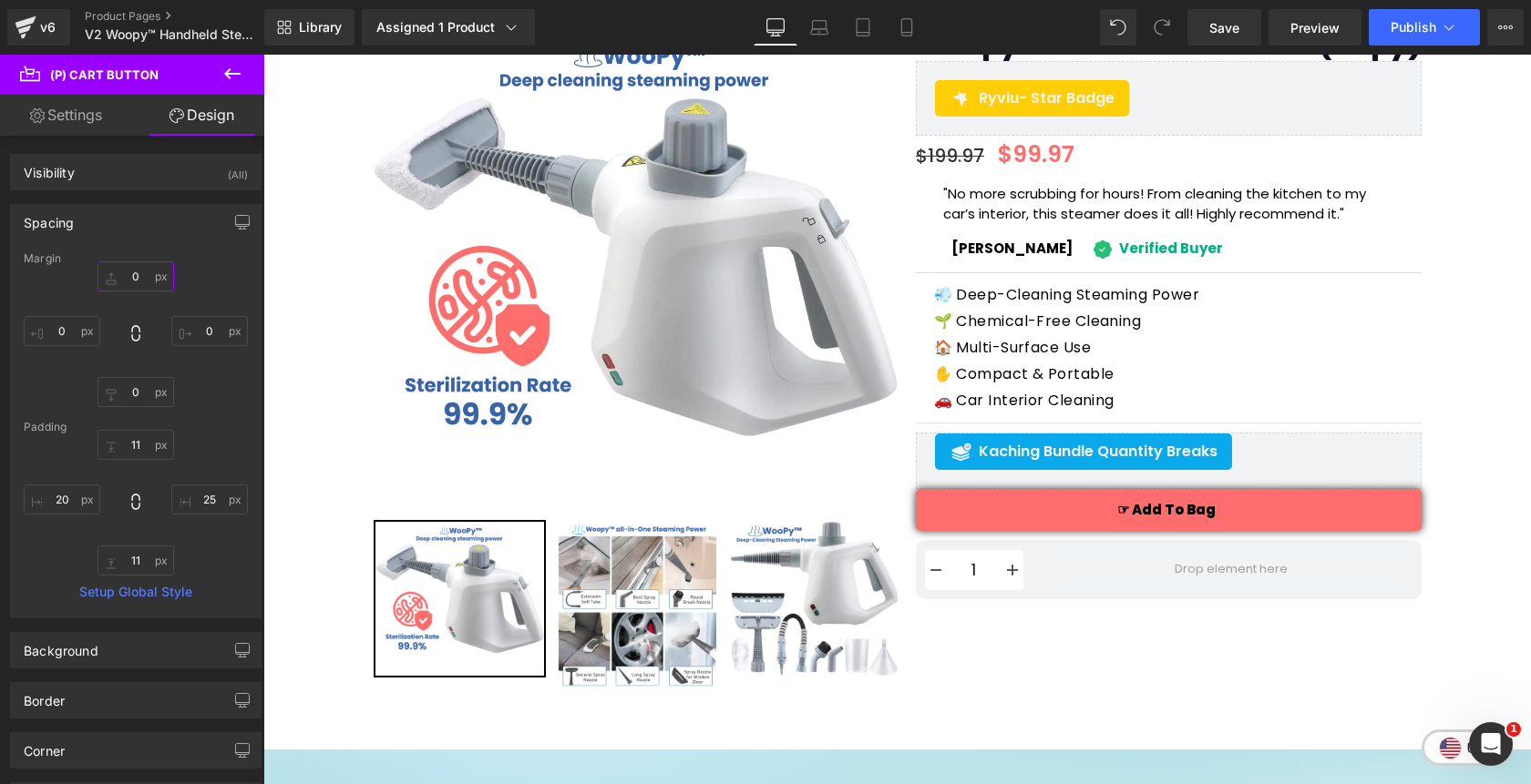
click at [135, 285] on input "text" at bounding box center [135, 276] width 76 height 30
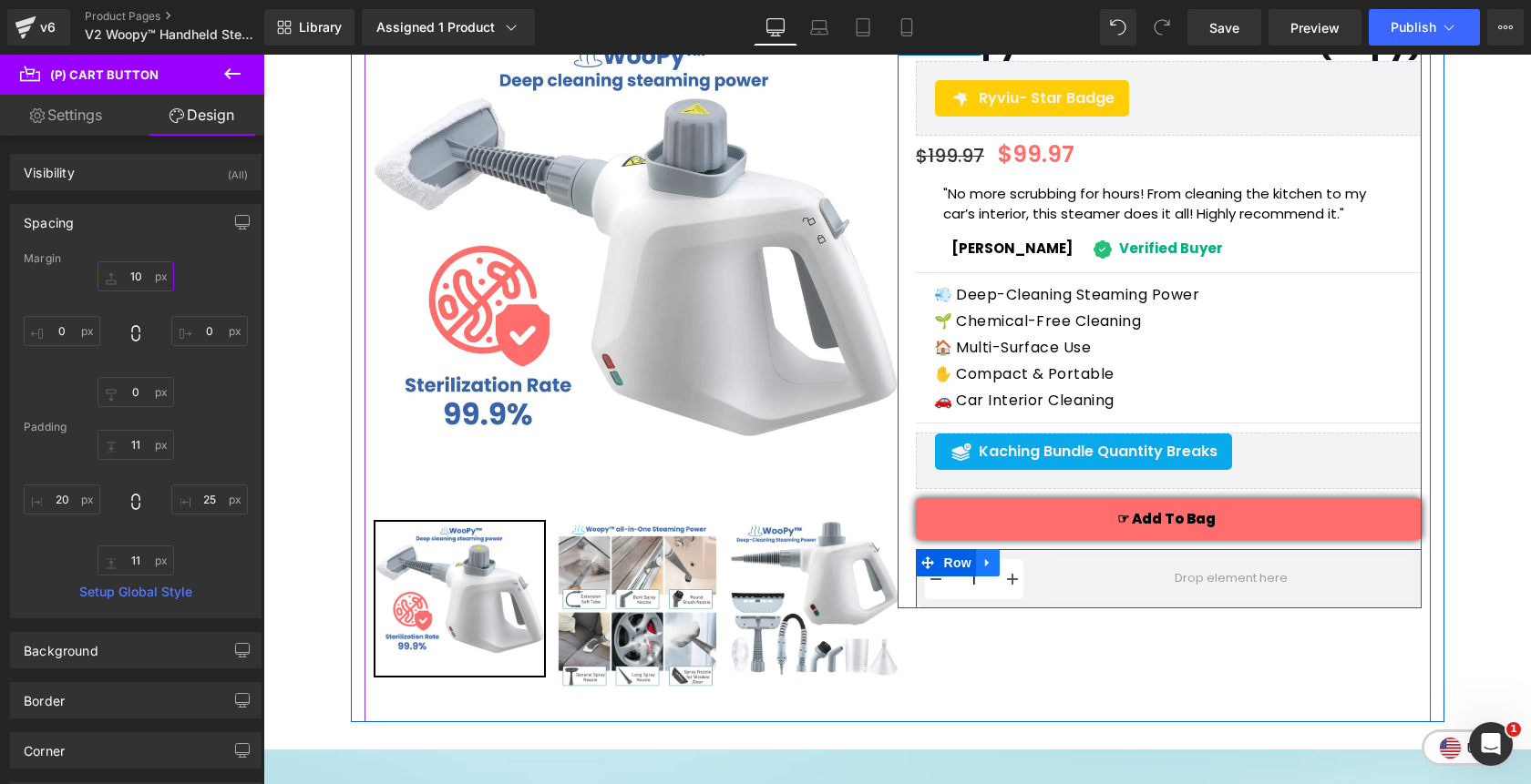
type input "10"
click at [997, 566] on link at bounding box center [988, 563] width 24 height 27
click at [1035, 566] on icon at bounding box center [1035, 562] width 13 height 13
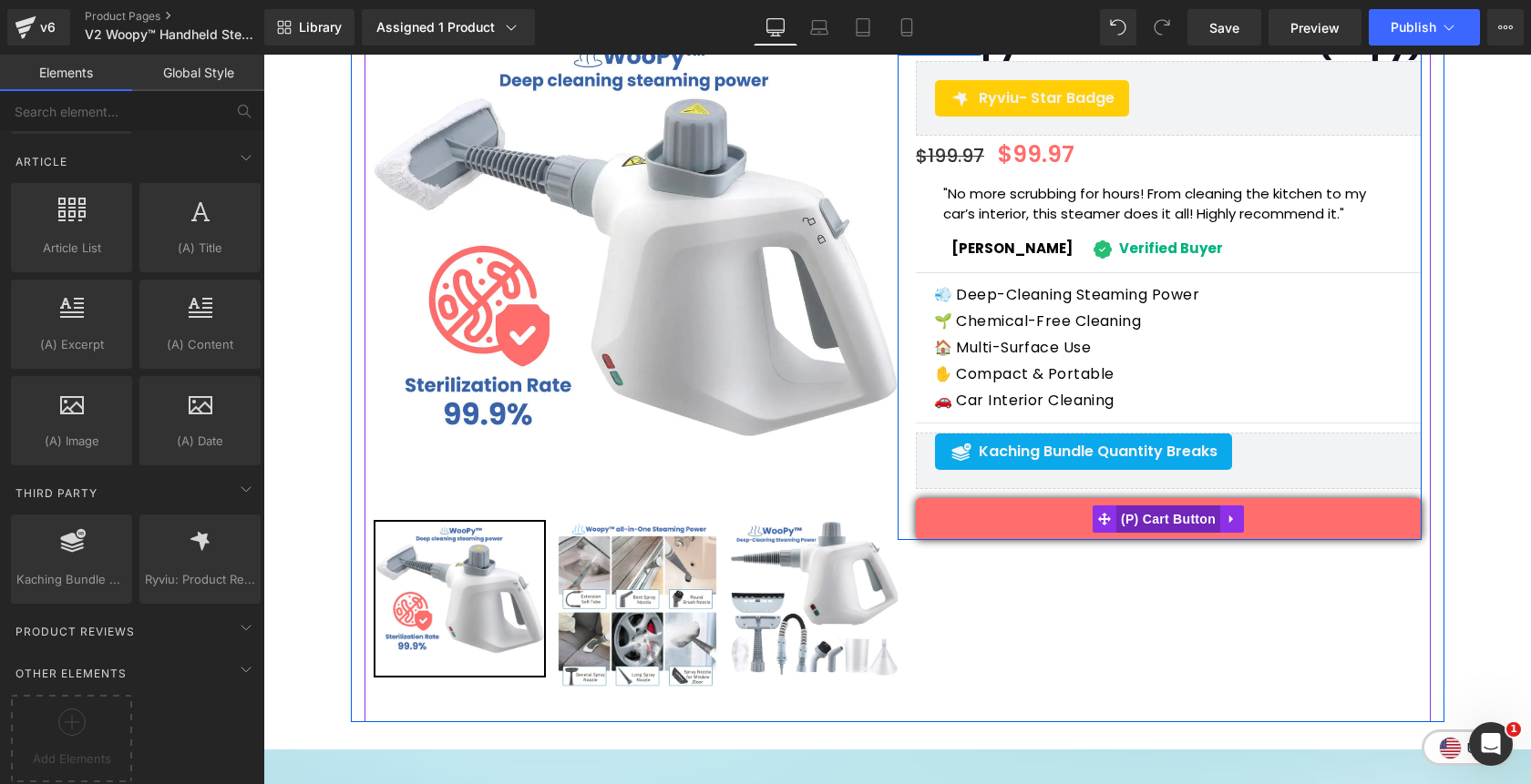
click at [1155, 518] on span "(P) Cart Button" at bounding box center [1168, 519] width 104 height 27
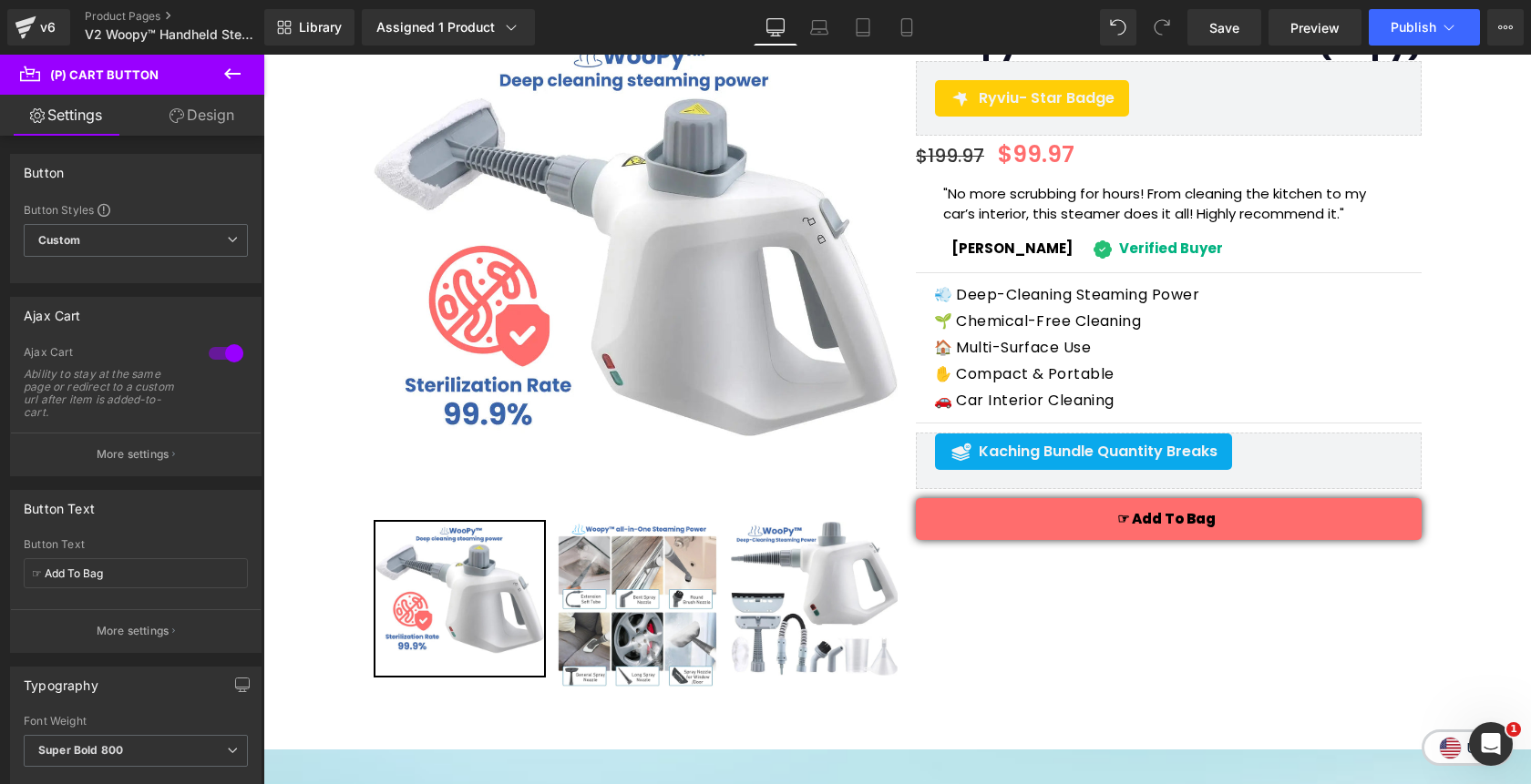
click at [196, 114] on link "Design" at bounding box center [202, 115] width 132 height 41
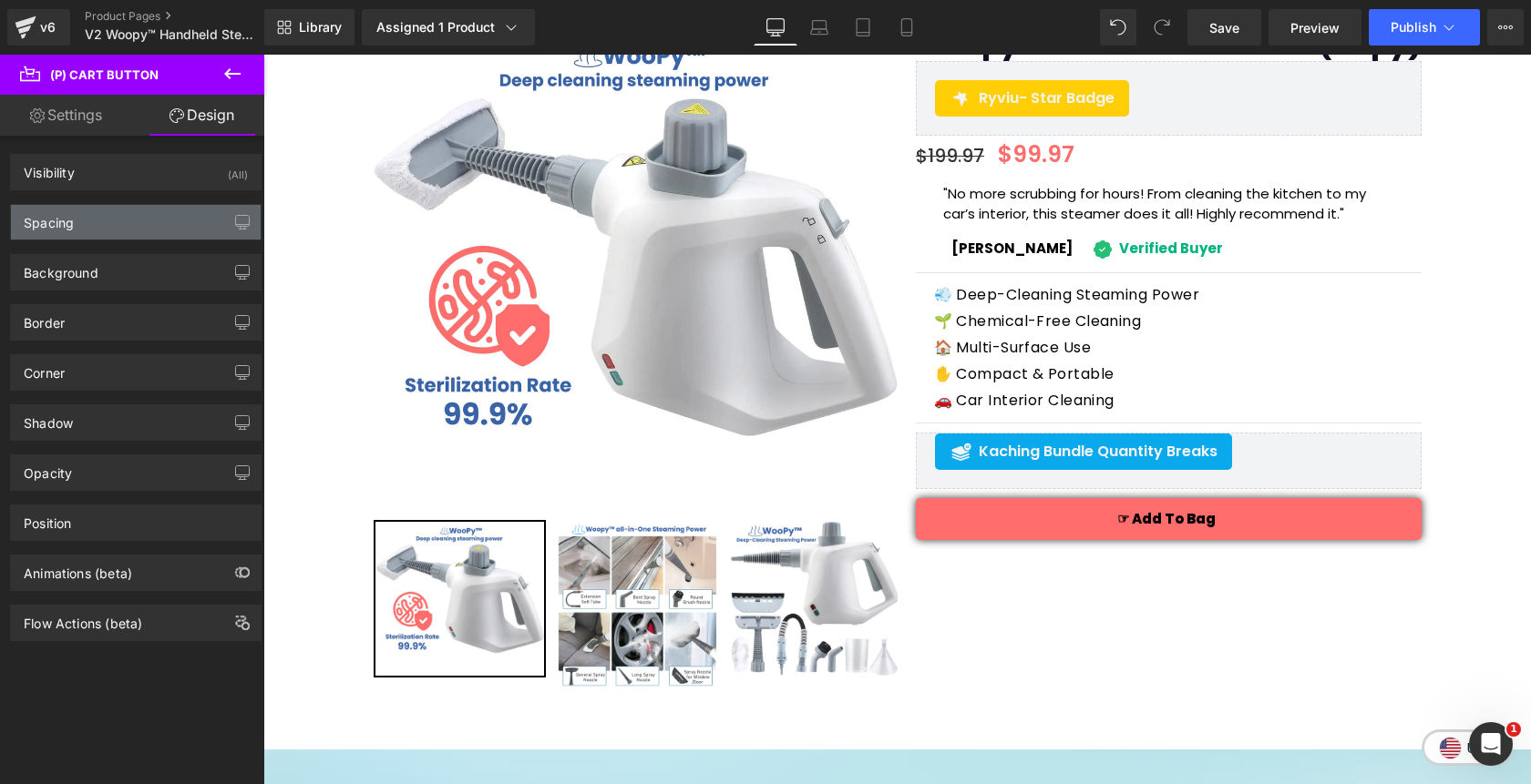
click at [103, 216] on div "Spacing" at bounding box center [135, 223] width 250 height 35
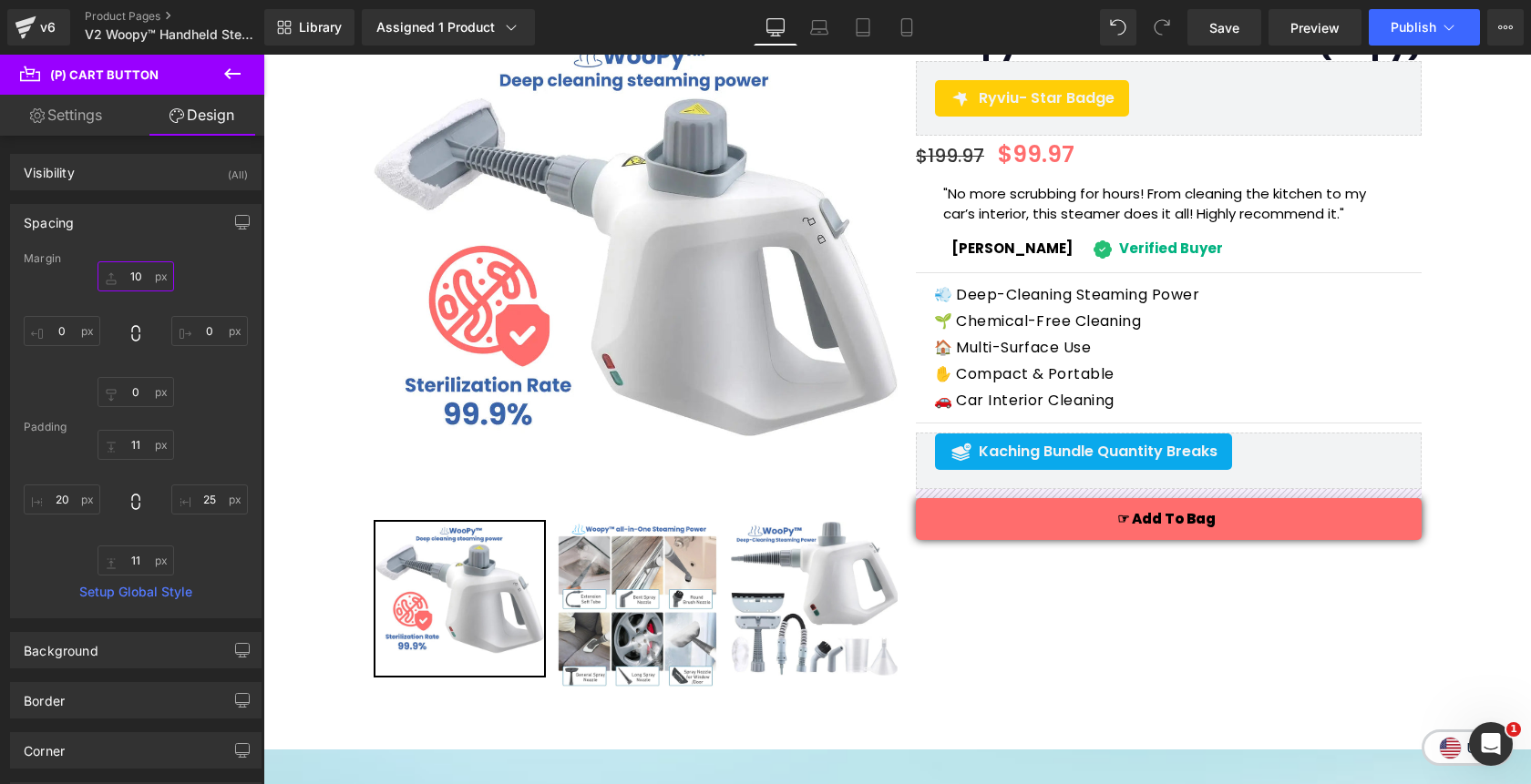
click at [125, 285] on input "10" at bounding box center [135, 276] width 76 height 30
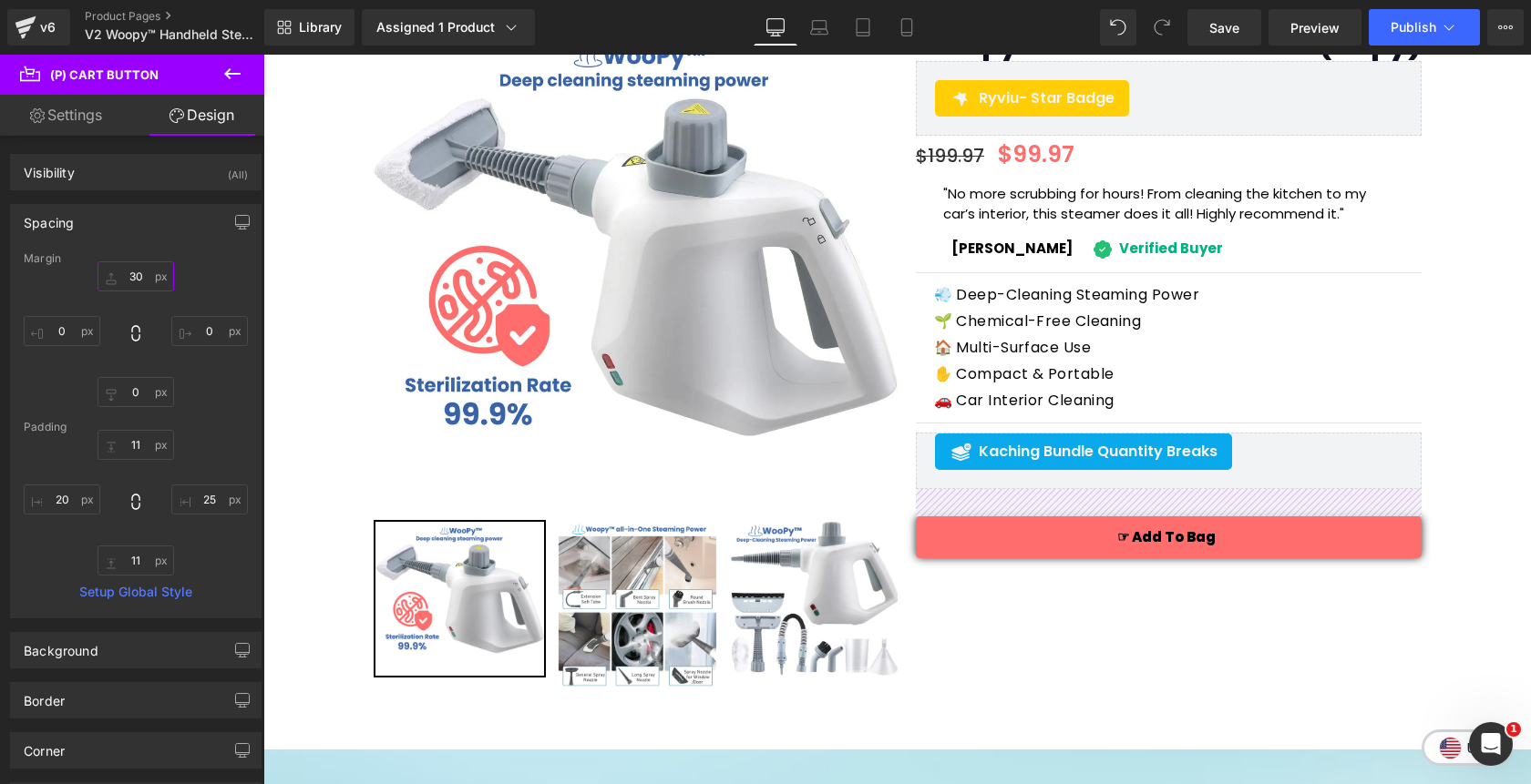
click at [127, 279] on input "30" at bounding box center [135, 276] width 76 height 30
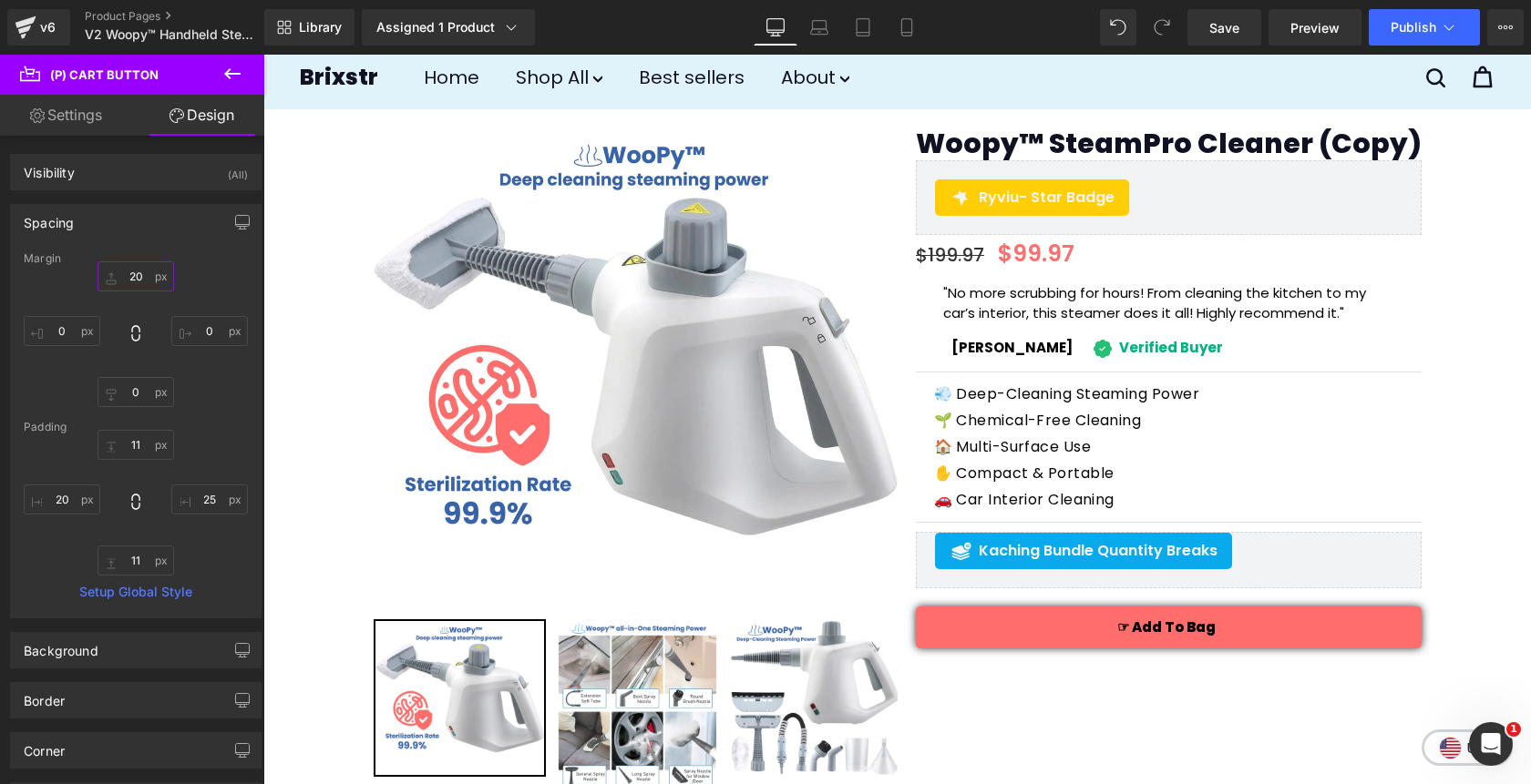
scroll to position [32, 0]
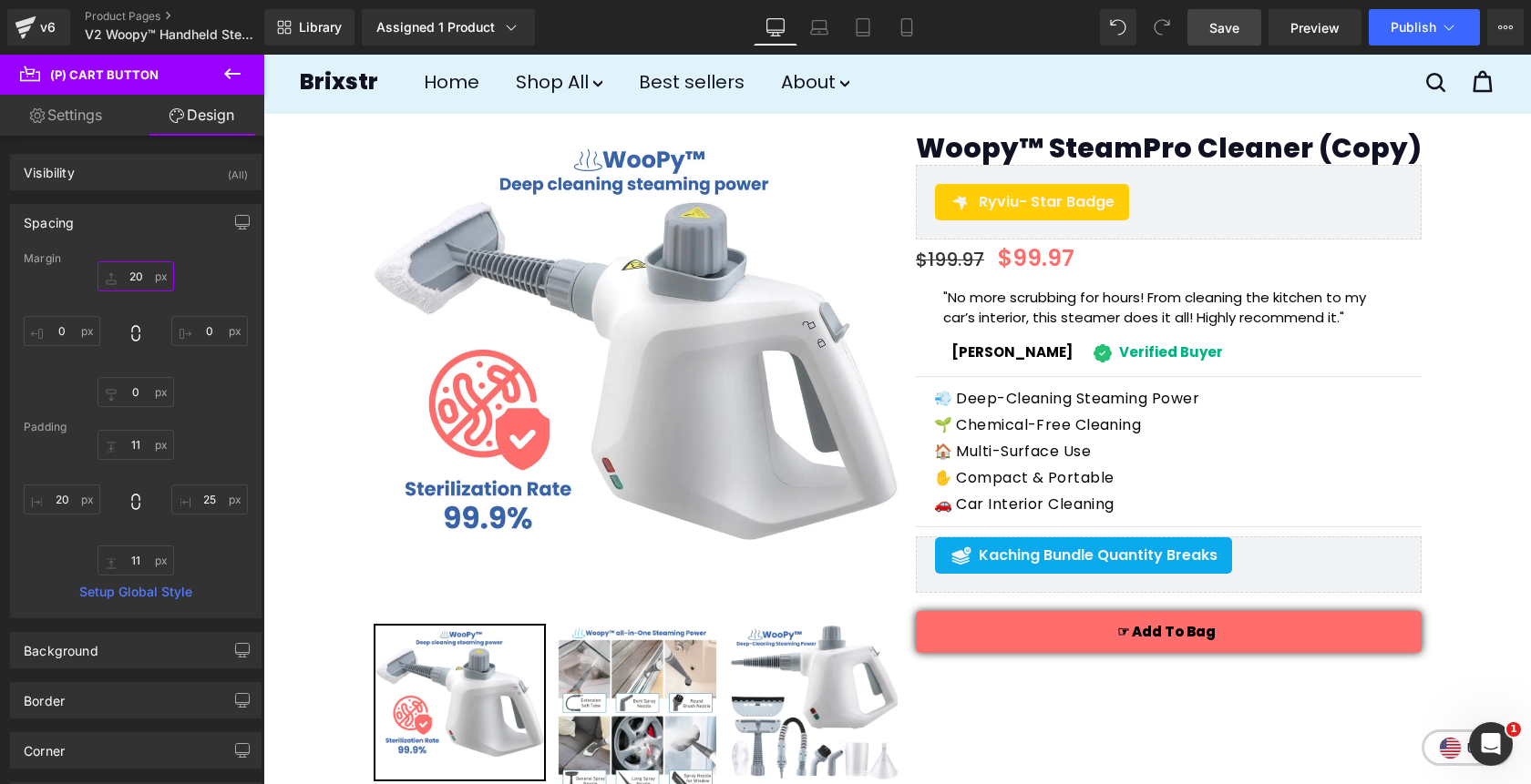
type input "20"
drag, startPoint x: 1243, startPoint y: 31, endPoint x: 1262, endPoint y: 302, distance: 271.7
click at [1243, 31] on link "Save" at bounding box center [1224, 27] width 74 height 37
